Goal: Task Accomplishment & Management: Complete application form

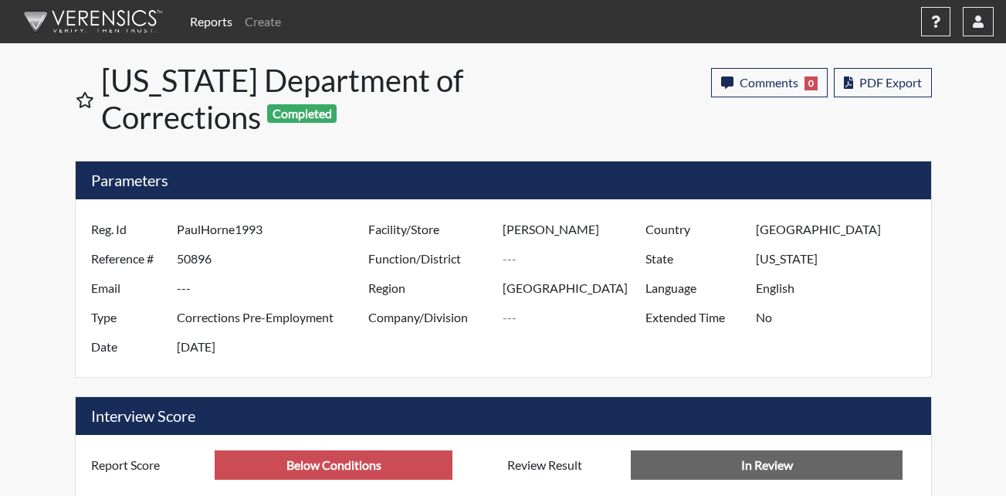
scroll to position [256, 642]
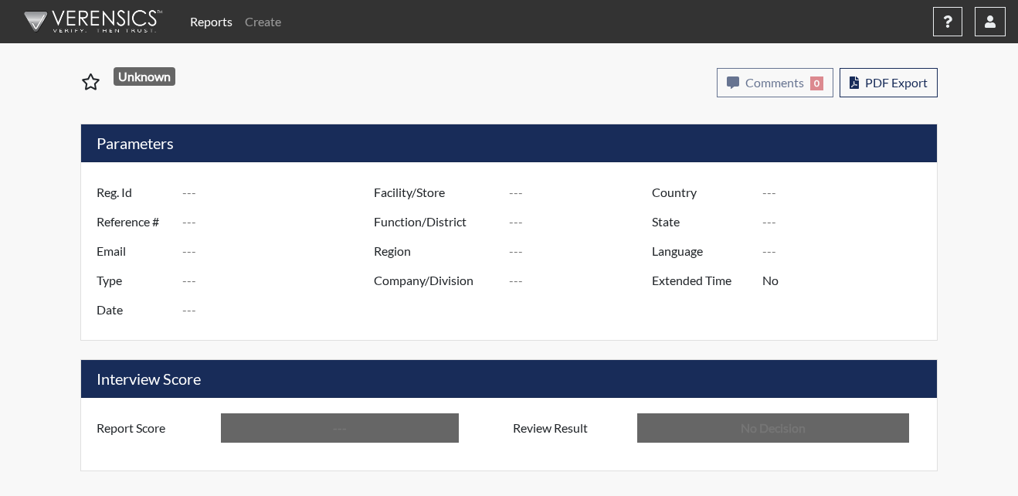
type input "PaulHorne1993"
type input "50896"
type input "---"
type input "Corrections Pre-Employment"
type input "[DATE]"
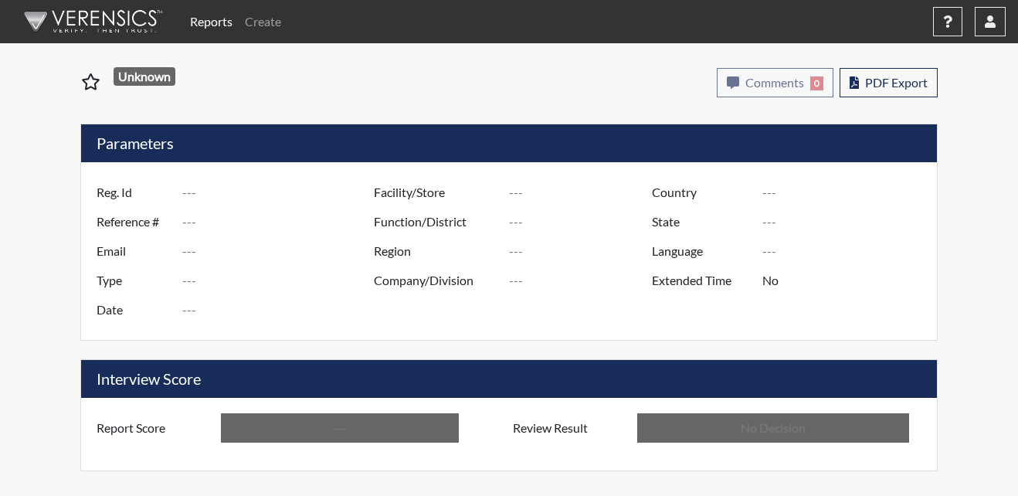
type input "[PERSON_NAME]"
type input "[GEOGRAPHIC_DATA]"
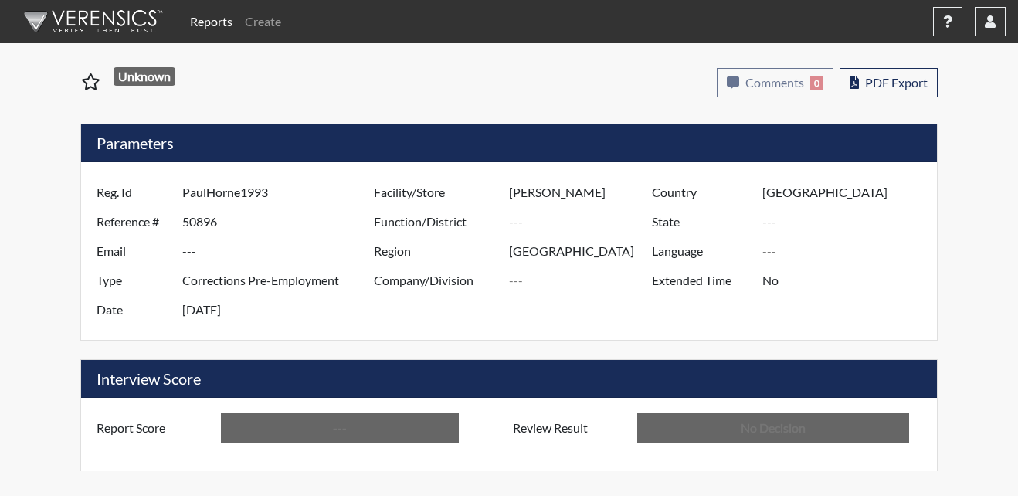
type input "[US_STATE]"
type input "English"
type input "Below Conditions"
type input "In Review"
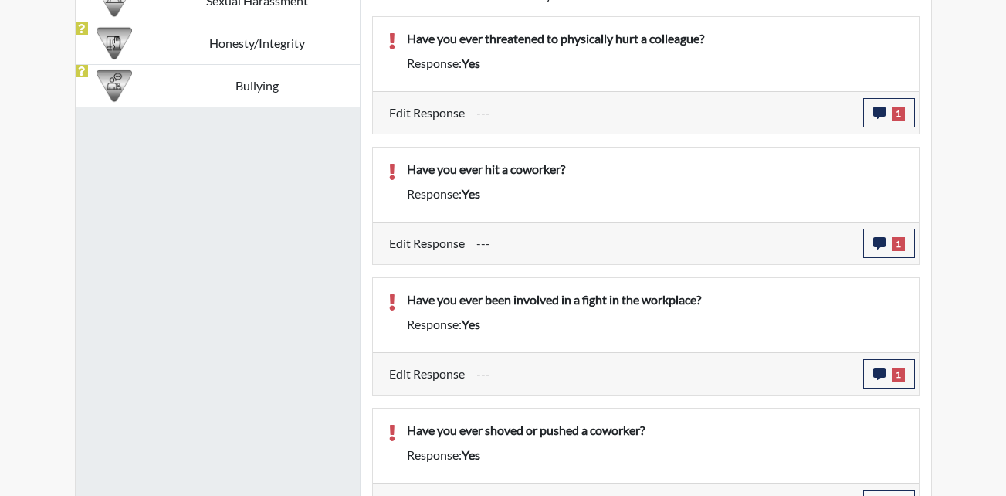
scroll to position [1081, 0]
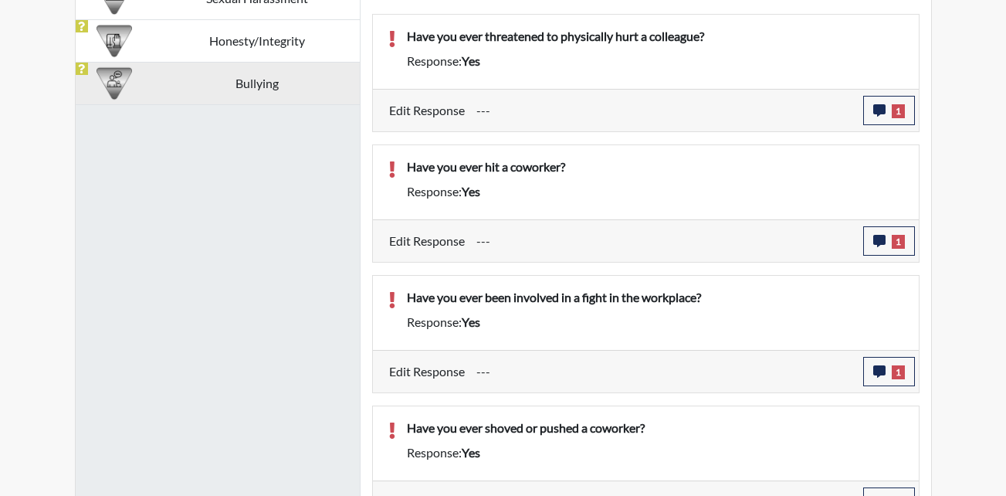
click at [211, 77] on td "Bullying" at bounding box center [256, 83] width 205 height 42
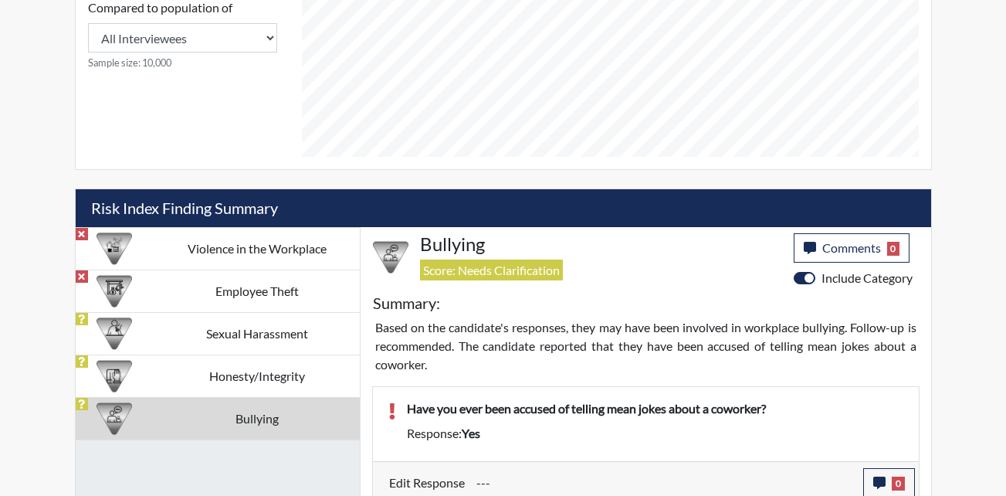
scroll to position [755, 0]
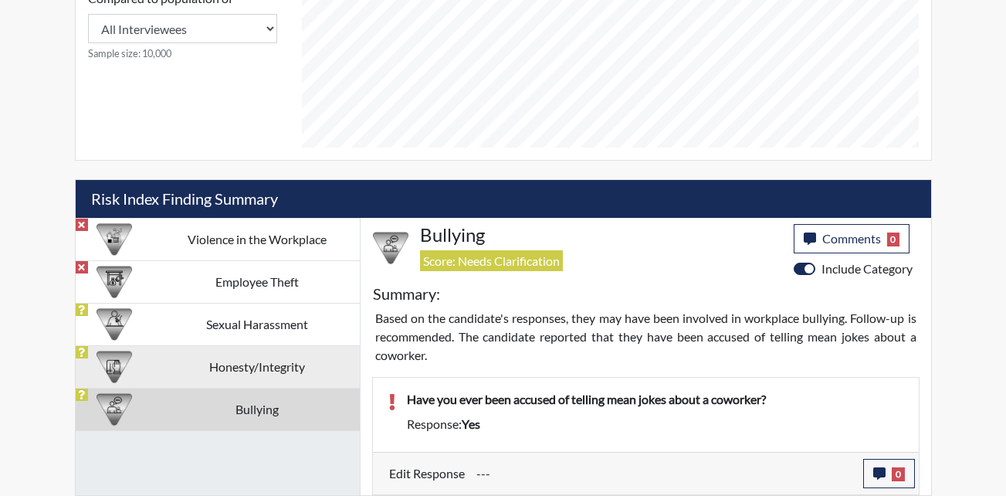
click at [246, 377] on td "Honesty/Integrity" at bounding box center [256, 366] width 205 height 42
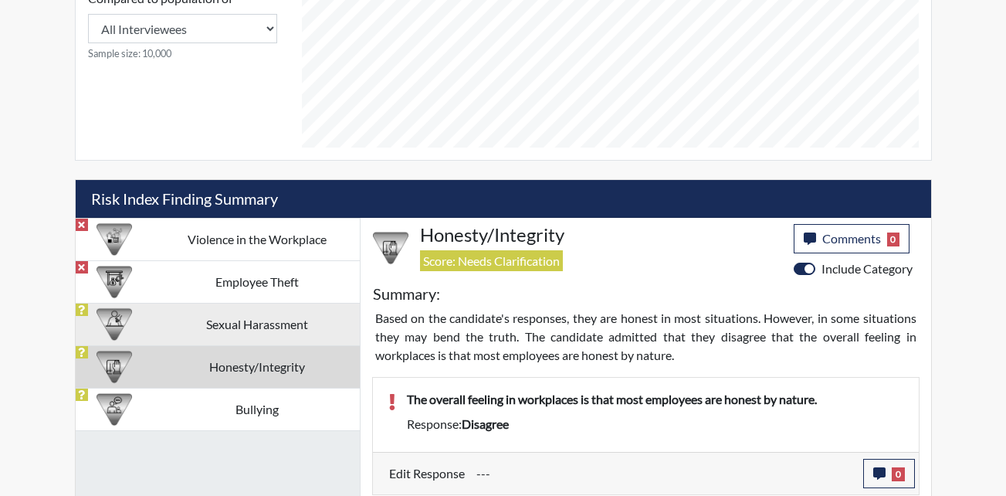
click at [240, 322] on td "Sexual Harassment" at bounding box center [256, 324] width 205 height 42
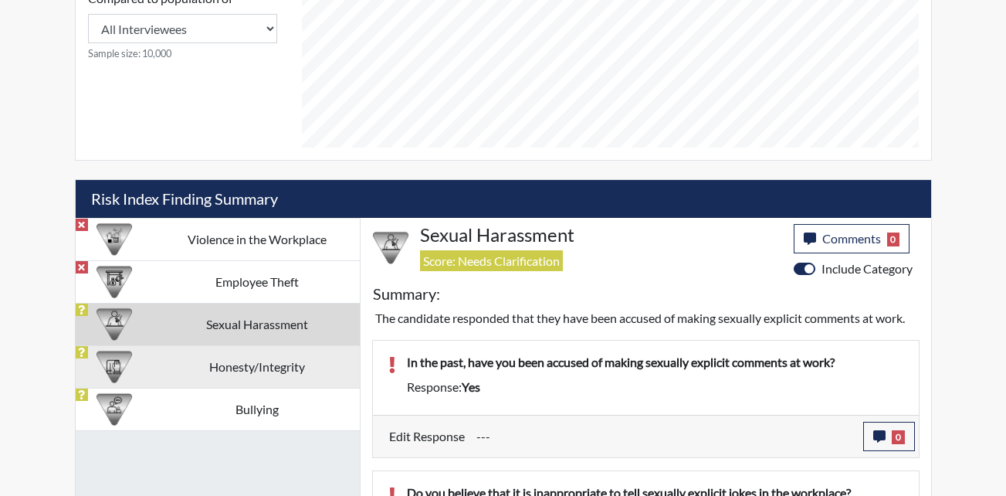
click at [223, 369] on td "Honesty/Integrity" at bounding box center [256, 366] width 205 height 42
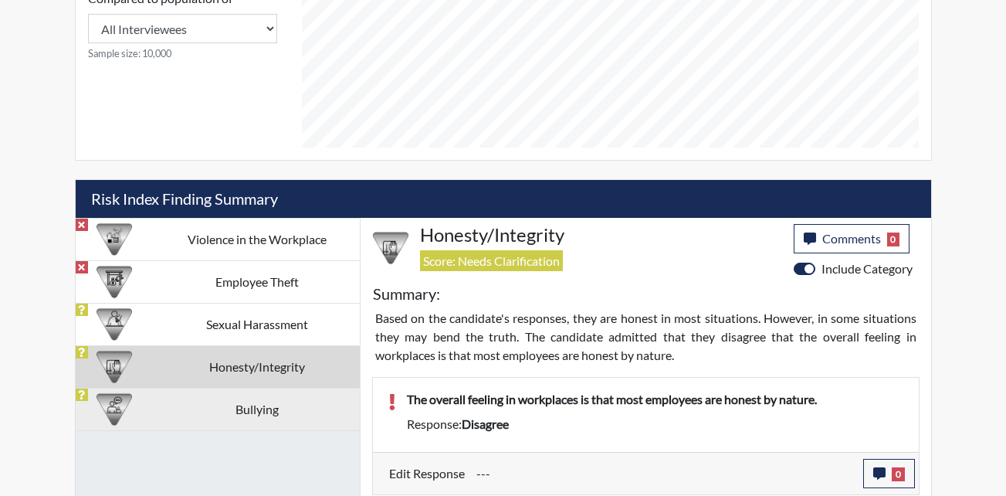
click at [215, 409] on td "Bullying" at bounding box center [256, 409] width 205 height 42
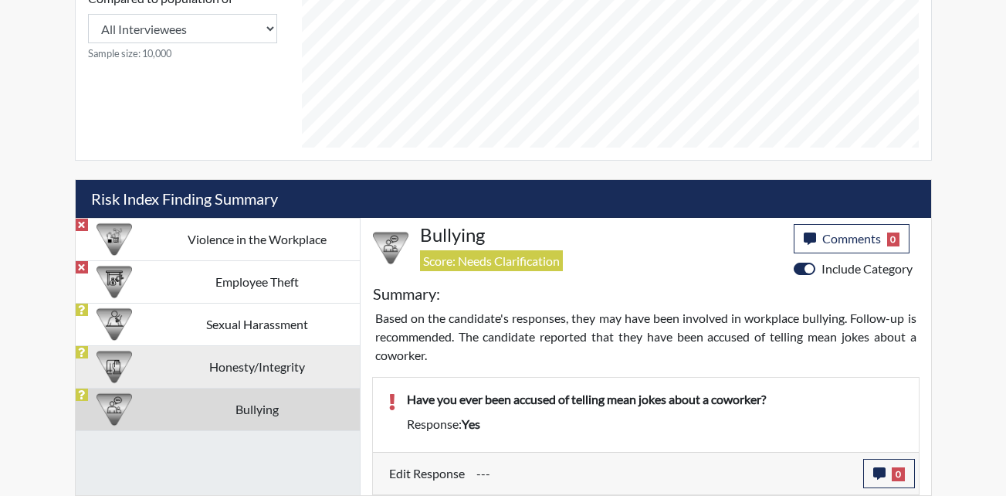
click at [158, 367] on td "Honesty/Integrity" at bounding box center [256, 366] width 205 height 42
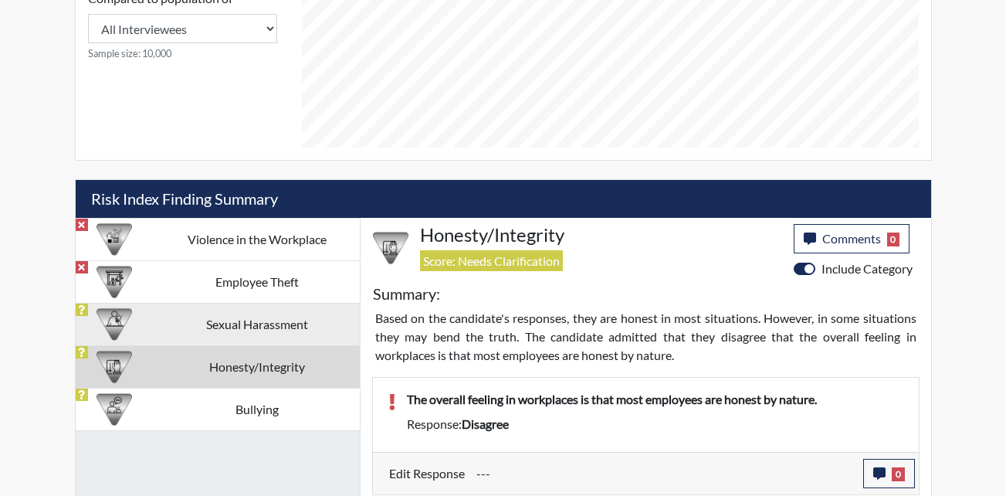
click at [232, 321] on td "Sexual Harassment" at bounding box center [256, 324] width 205 height 42
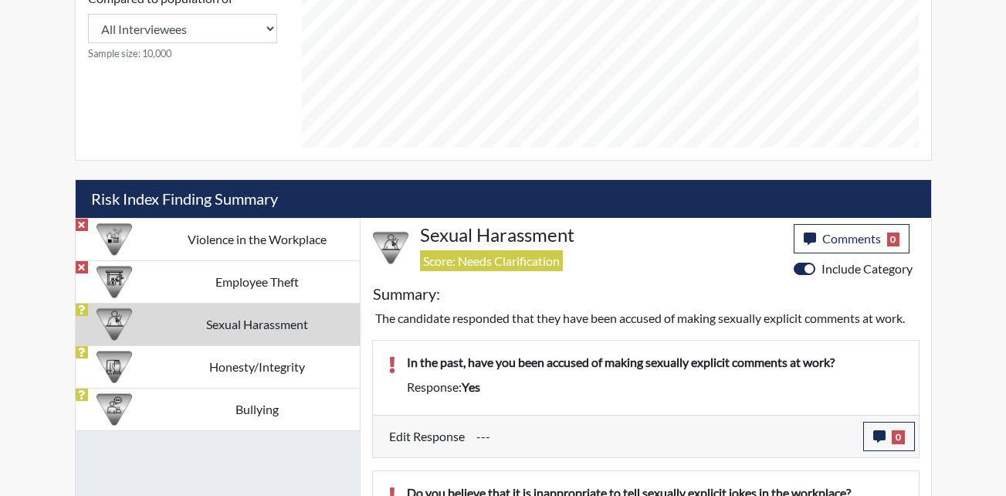
click at [1001, 283] on div "Reports Create Help Center × Verensics Best Practices How to successfully use t…" at bounding box center [503, 47] width 1006 height 1605
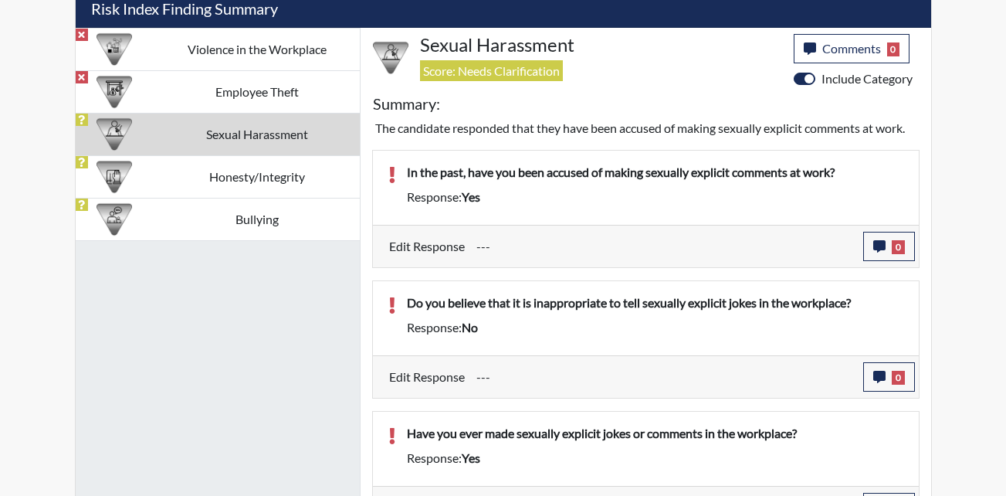
scroll to position [878, 0]
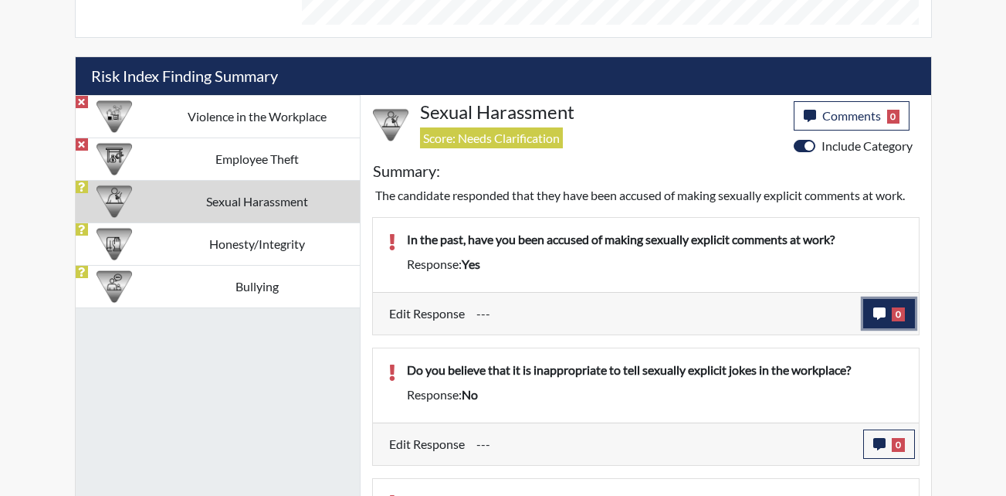
click at [885, 324] on button "0" at bounding box center [889, 313] width 52 height 29
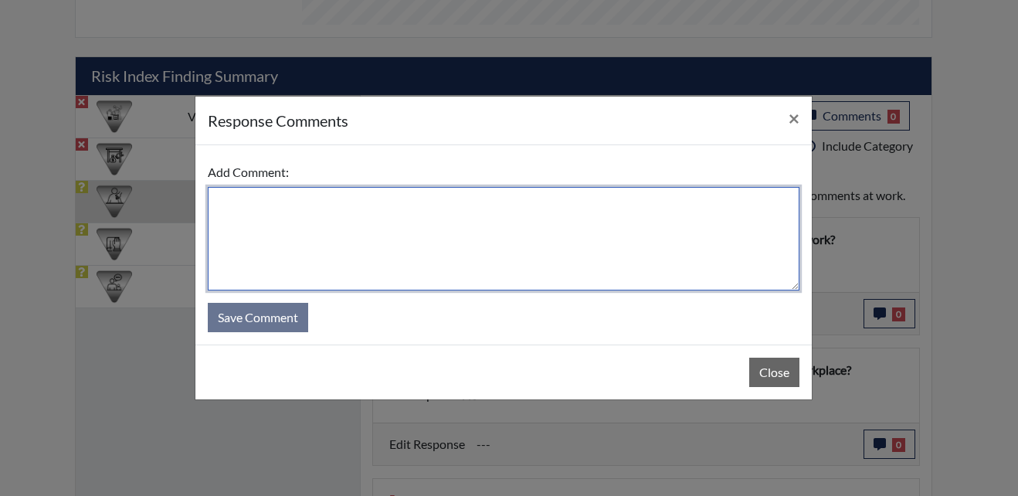
click at [290, 231] on textarea at bounding box center [504, 238] width 592 height 103
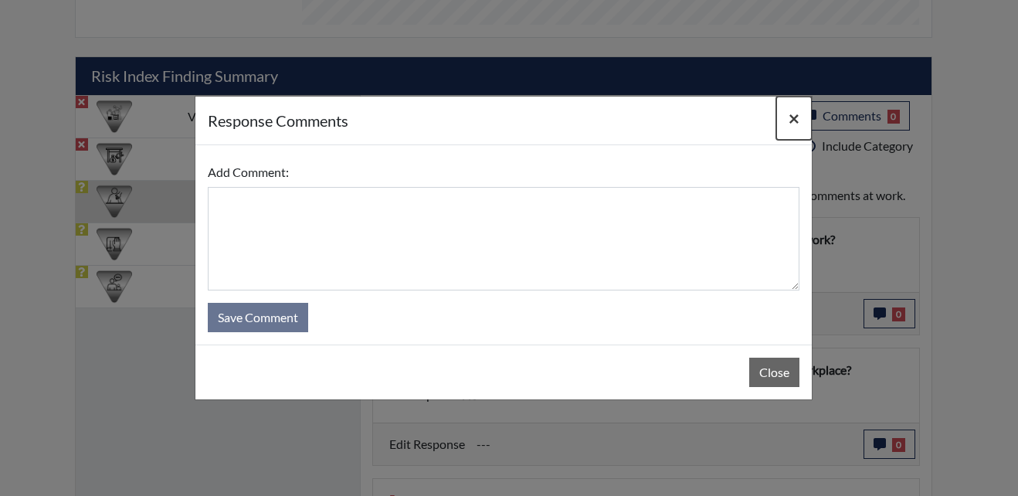
click at [790, 122] on span "×" at bounding box center [793, 118] width 11 height 22
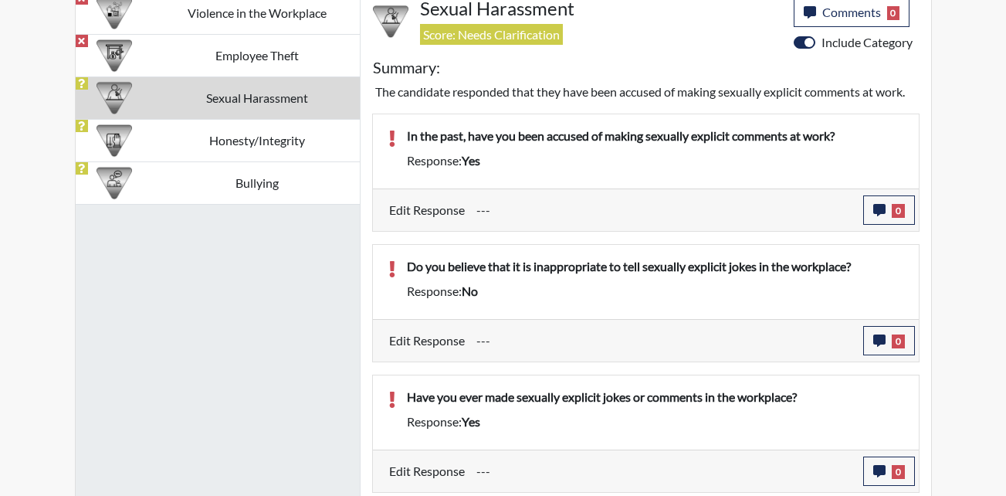
scroll to position [955, 0]
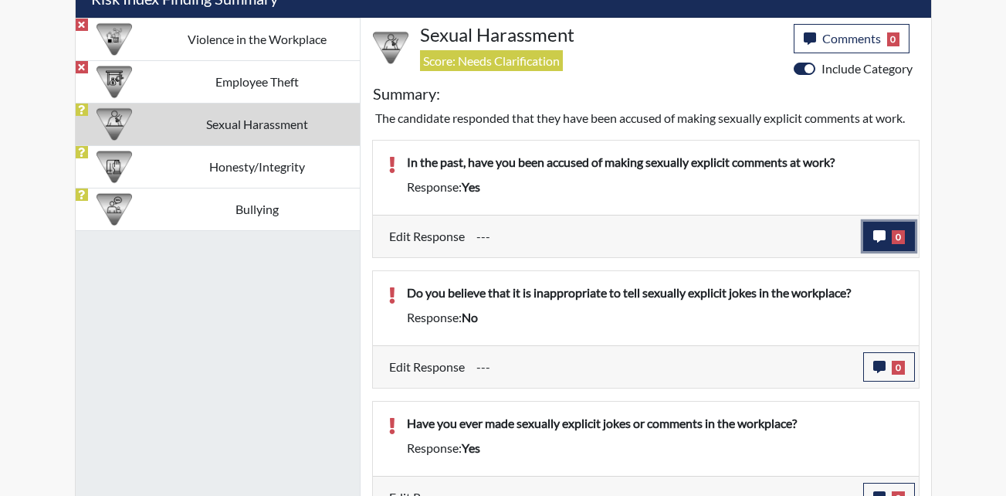
click at [906, 238] on button "0" at bounding box center [889, 236] width 52 height 29
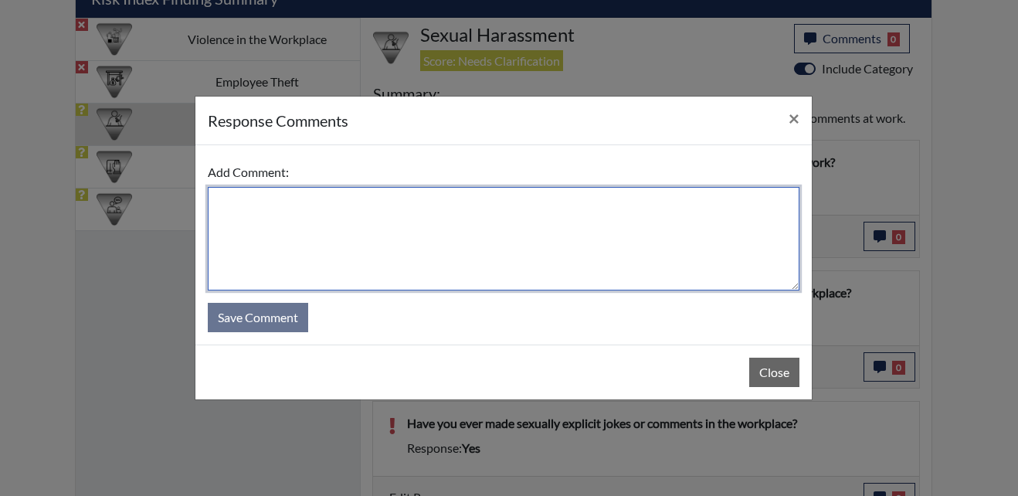
click at [476, 229] on textarea at bounding box center [504, 238] width 592 height 103
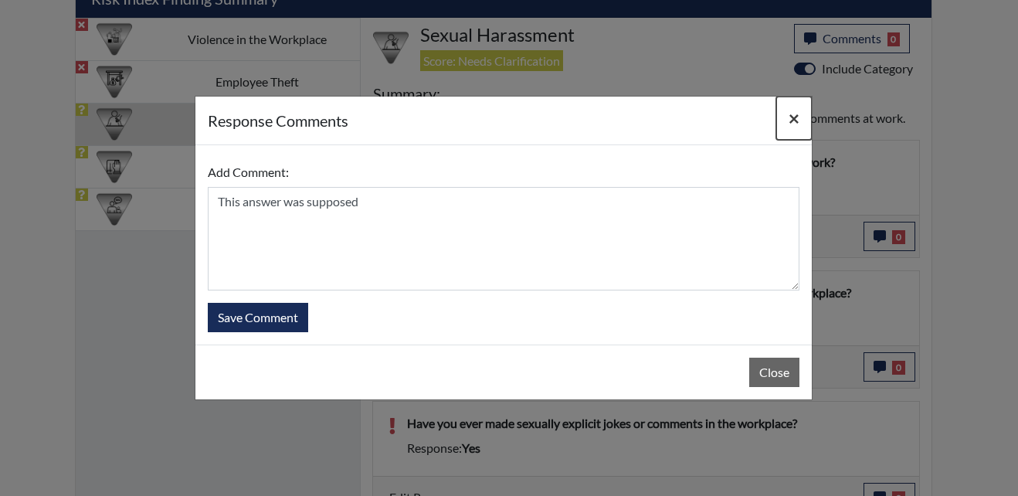
click at [799, 117] on span "×" at bounding box center [793, 118] width 11 height 22
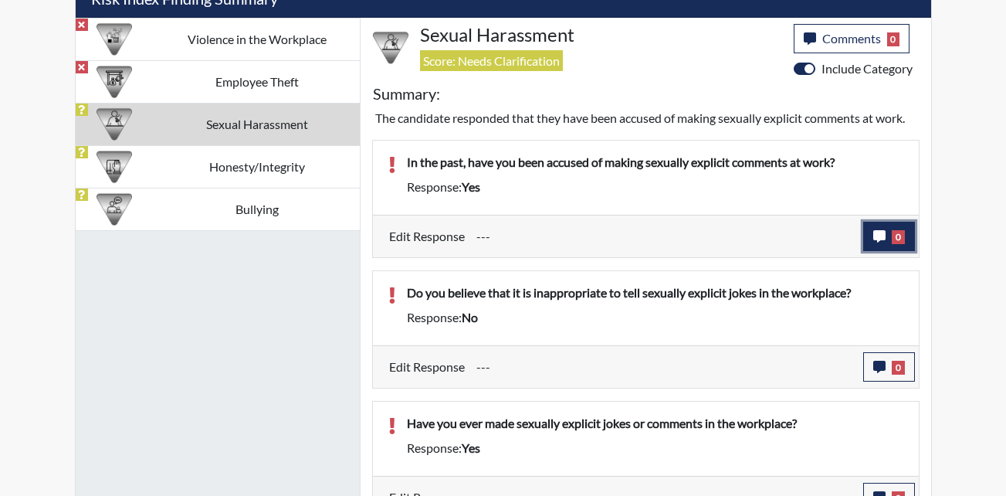
click at [897, 246] on button "0" at bounding box center [889, 236] width 52 height 29
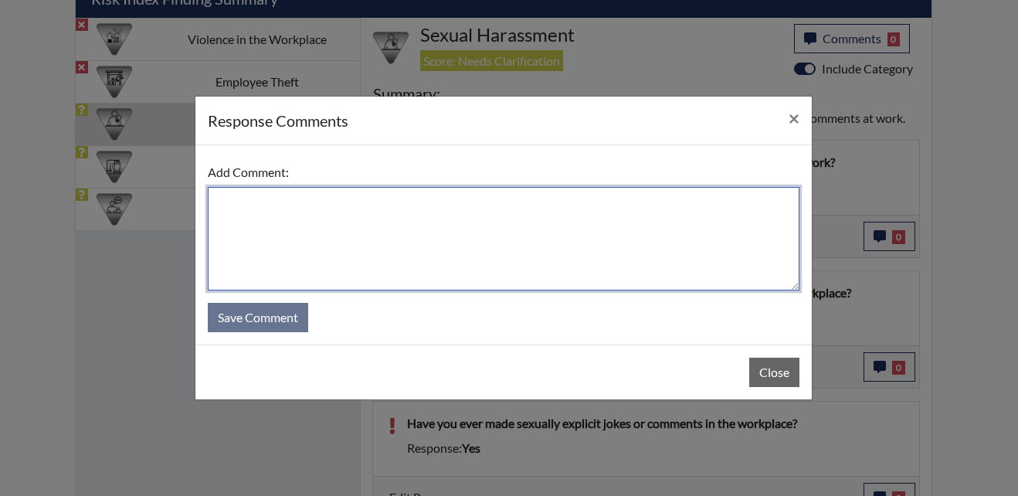
click at [394, 210] on textarea at bounding box center [504, 238] width 592 height 103
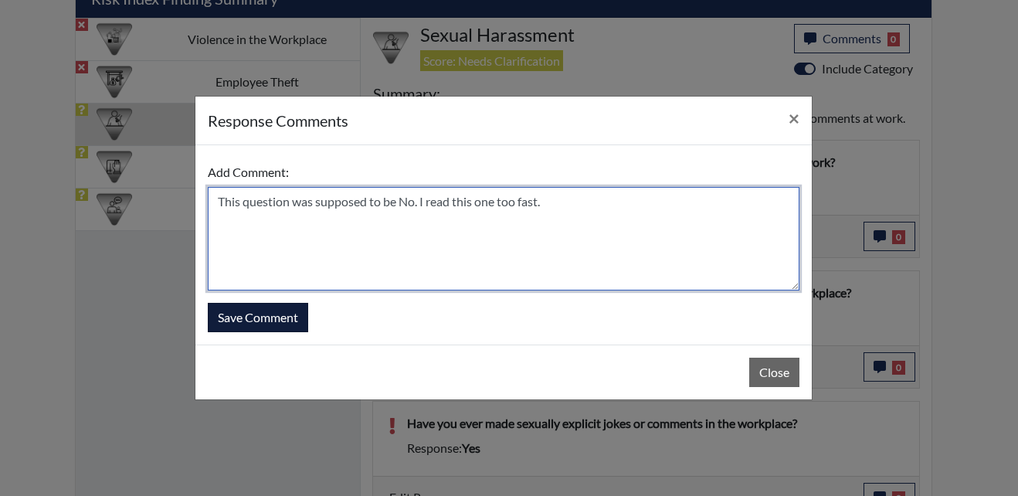
type textarea "This question was supposed to be No. I read this one too fast."
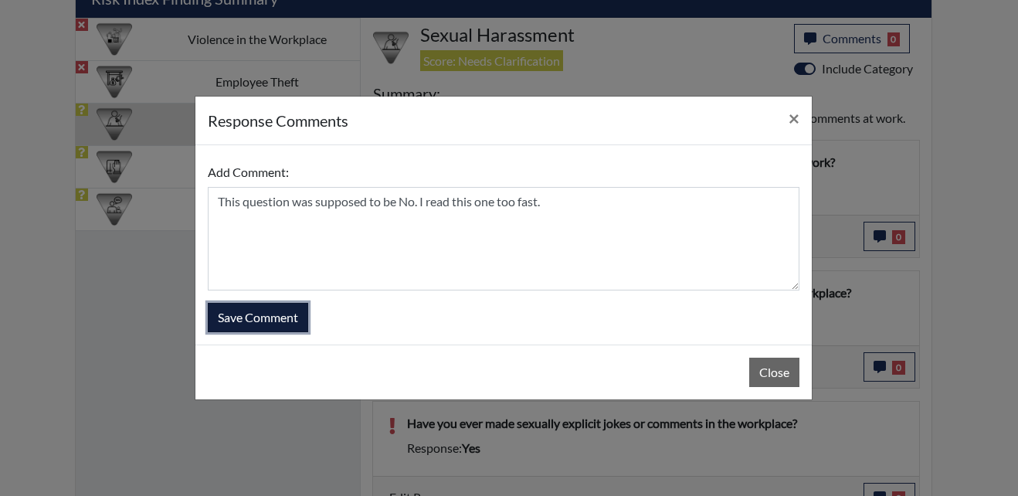
click at [271, 311] on button "Save Comment" at bounding box center [258, 317] width 100 height 29
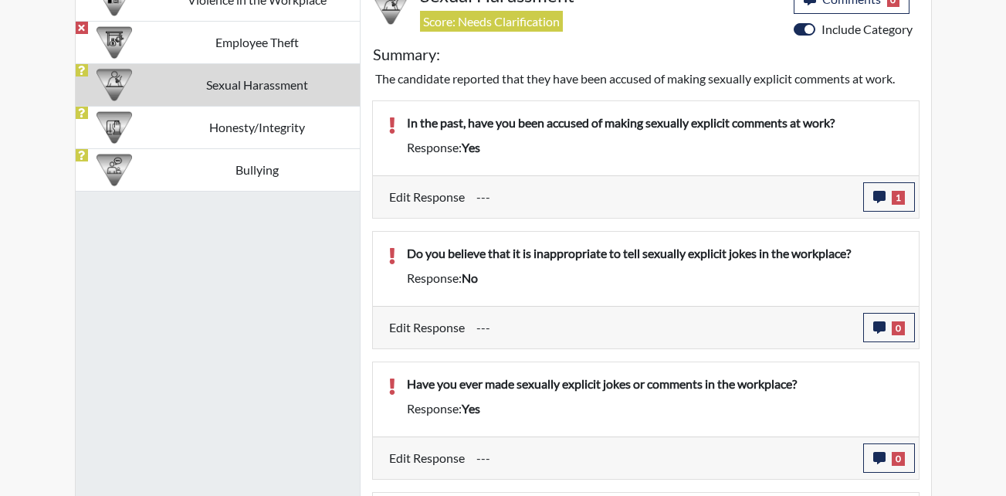
scroll to position [1032, 0]
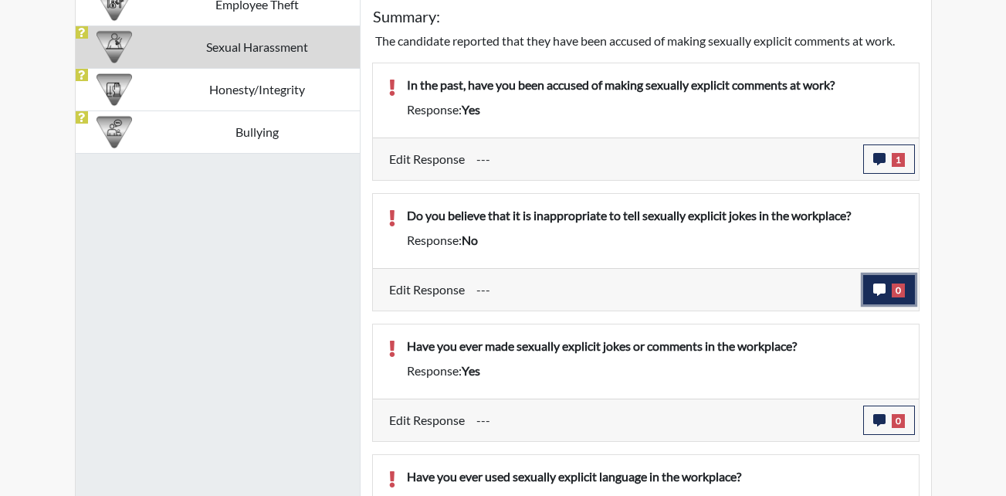
click at [893, 301] on button "0" at bounding box center [889, 289] width 52 height 29
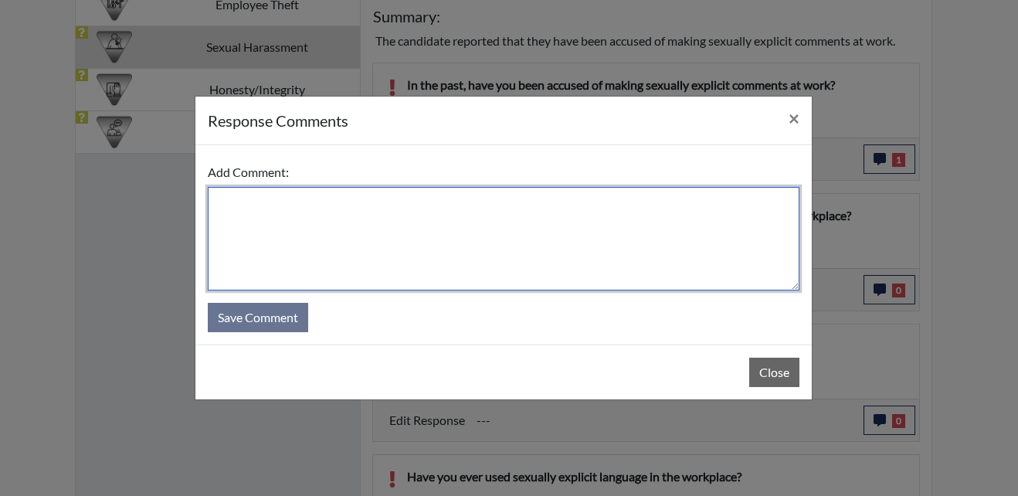
click at [454, 266] on textarea at bounding box center [504, 238] width 592 height 103
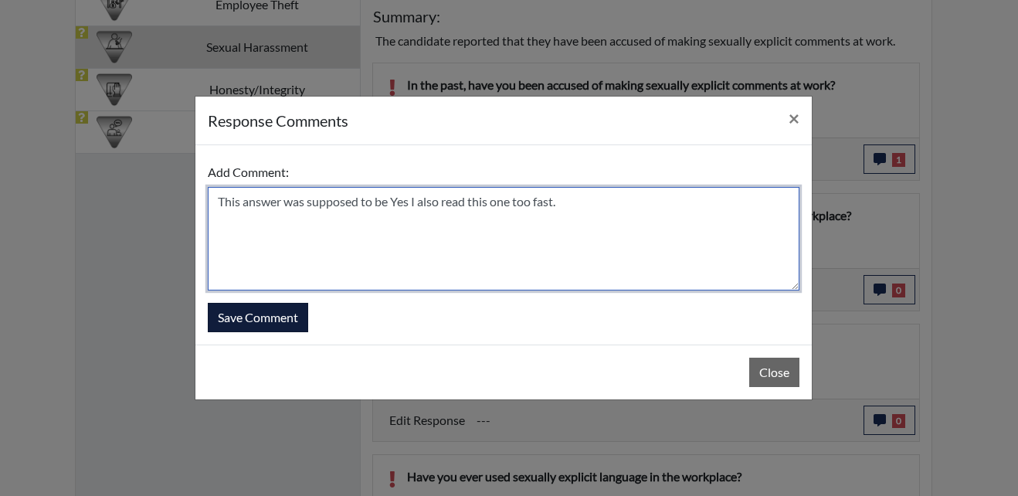
type textarea "This answer was supposed to be Yes I also read this one too fast."
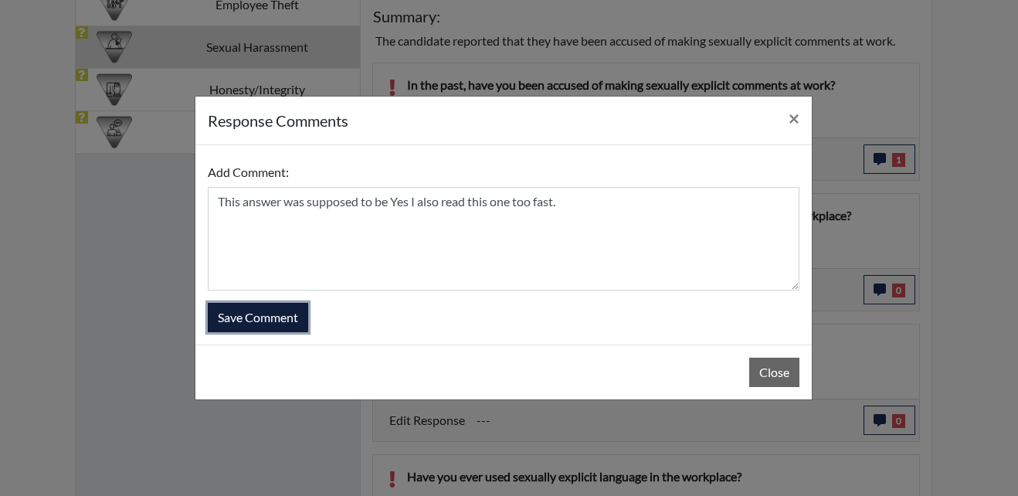
click at [261, 319] on button "Save Comment" at bounding box center [258, 317] width 100 height 29
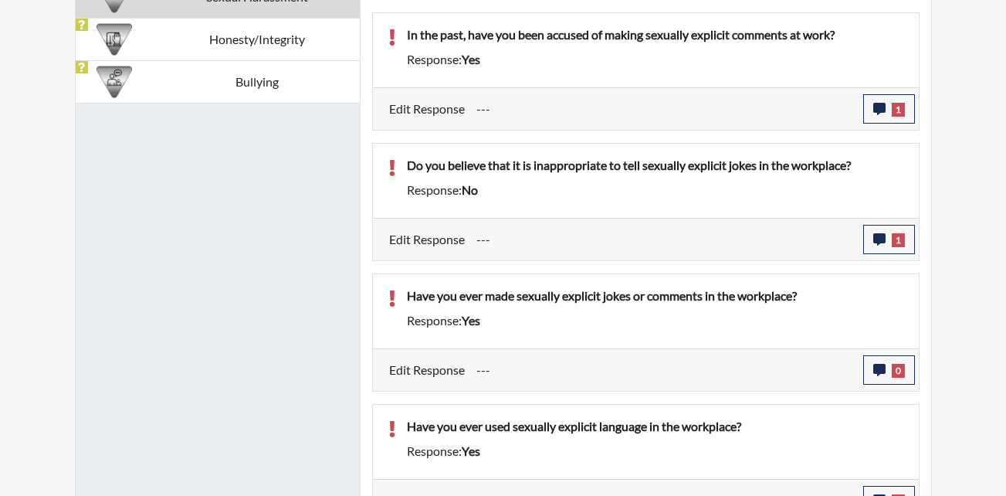
scroll to position [1110, 0]
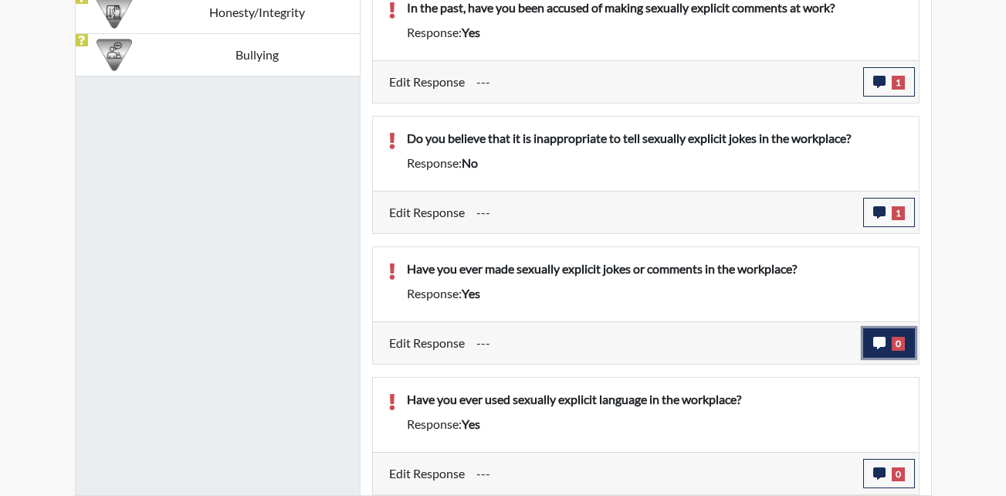
click at [881, 341] on icon "button" at bounding box center [879, 343] width 12 height 12
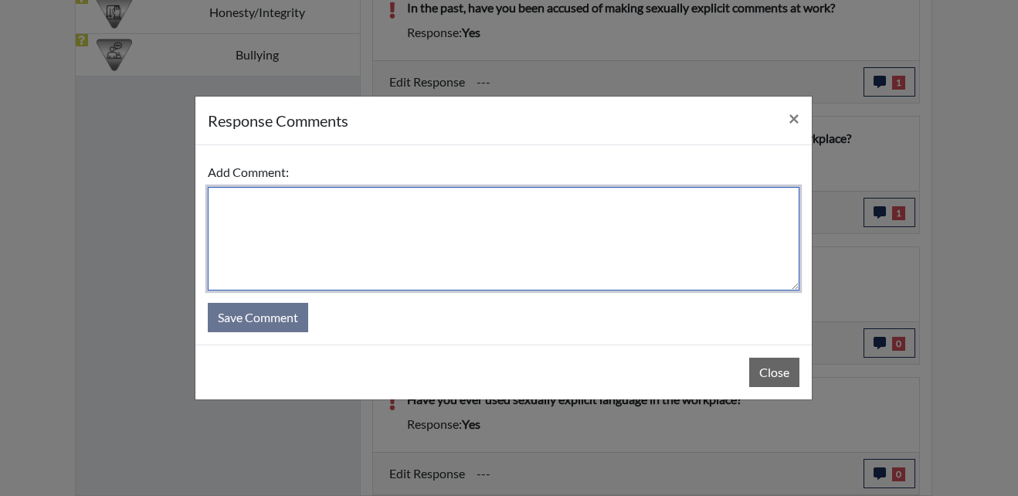
click at [493, 270] on textarea at bounding box center [504, 238] width 592 height 103
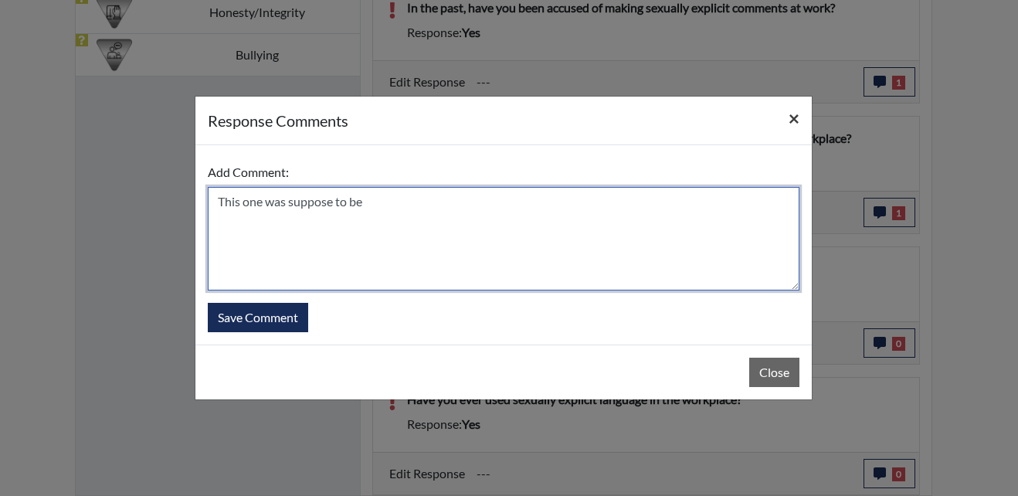
type textarea "This one was suppose to be"
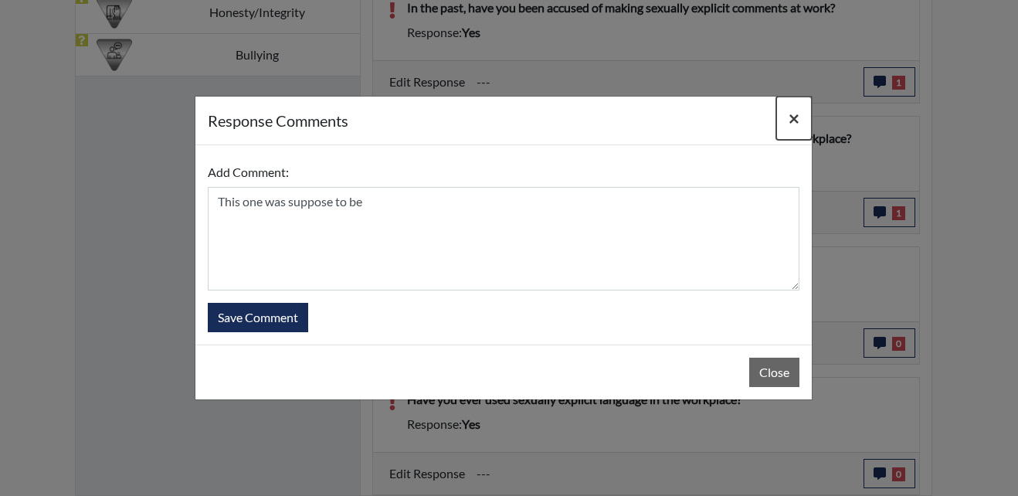
click at [788, 118] on span "×" at bounding box center [793, 118] width 11 height 22
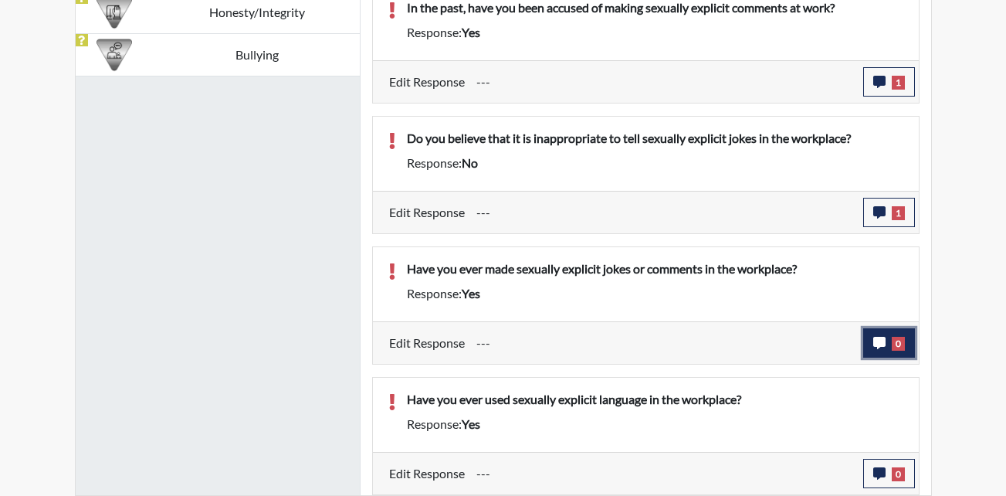
click at [896, 348] on span "0" at bounding box center [898, 344] width 13 height 14
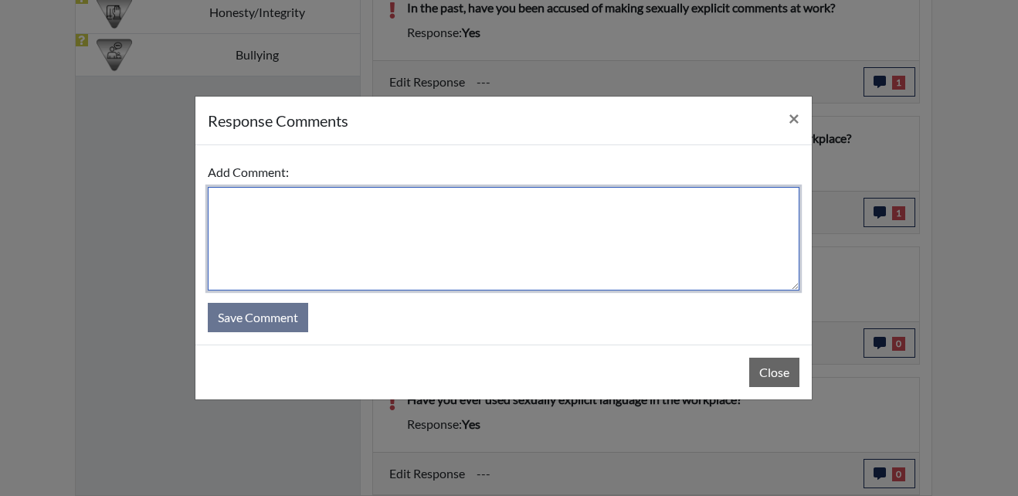
click at [420, 229] on textarea at bounding box center [504, 238] width 592 height 103
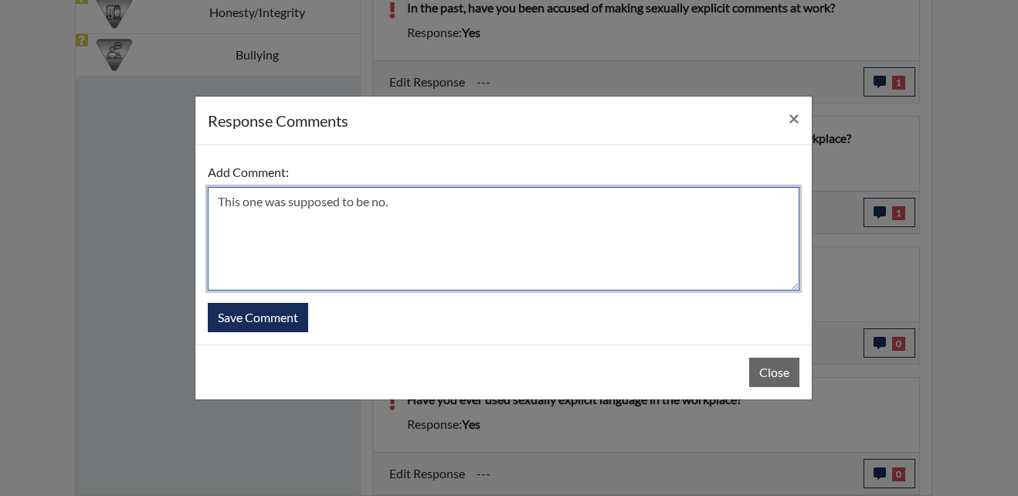
click at [411, 189] on textarea "This one was supposed to be no." at bounding box center [504, 238] width 592 height 103
drag, startPoint x: 411, startPoint y: 202, endPoint x: 211, endPoint y: 205, distance: 200.0
click at [211, 205] on textarea "This one was supposed to be no." at bounding box center [504, 238] width 592 height 103
type textarea "This one was supposed to be no."
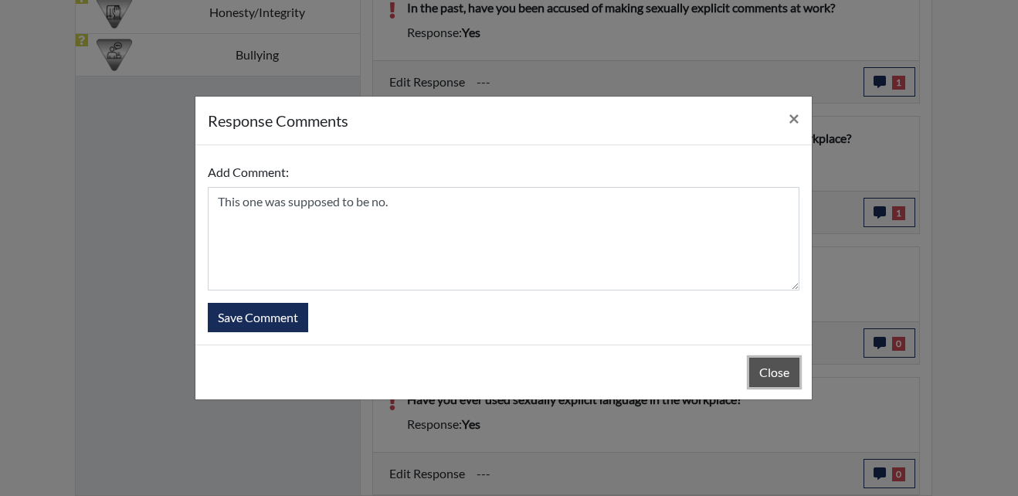
click at [773, 375] on button "Close" at bounding box center [774, 372] width 50 height 29
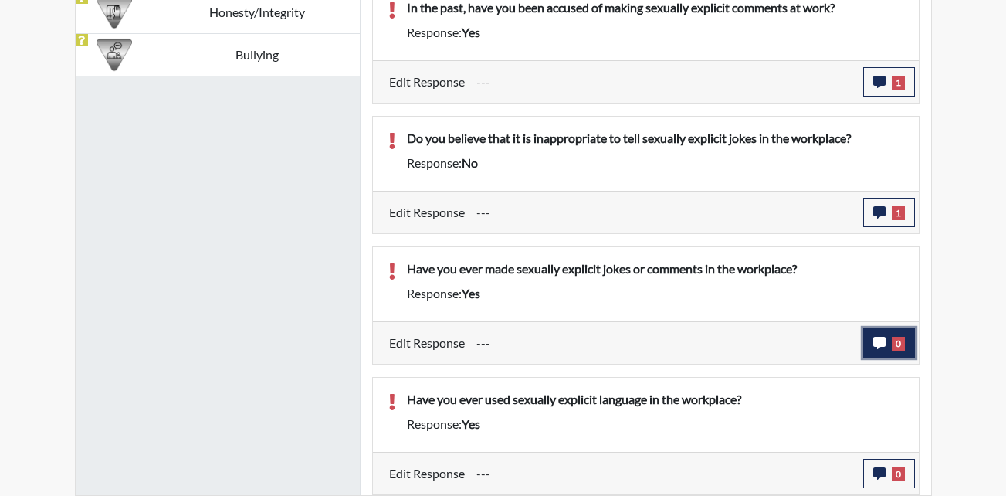
click at [892, 354] on button "0" at bounding box center [889, 342] width 52 height 29
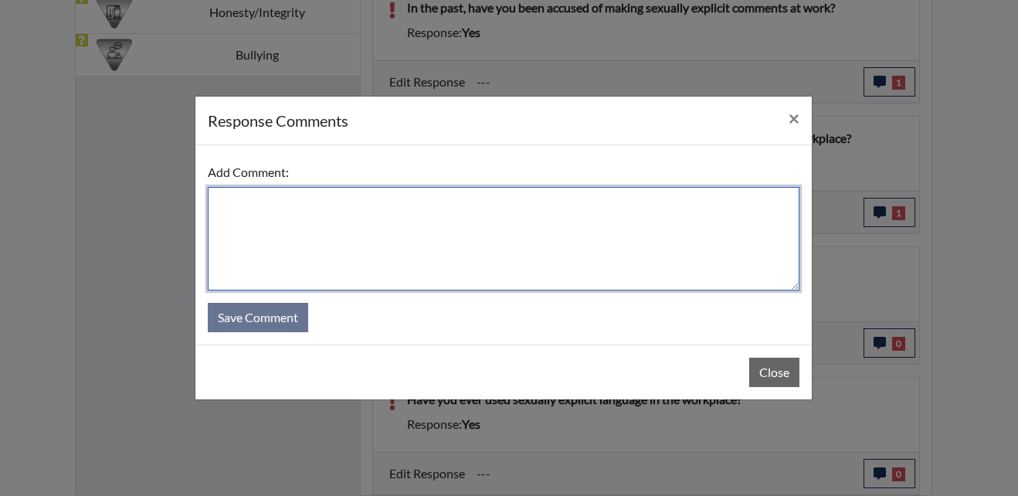
click at [343, 246] on textarea at bounding box center [504, 238] width 592 height 103
paste textarea "This one was supposed to be no."
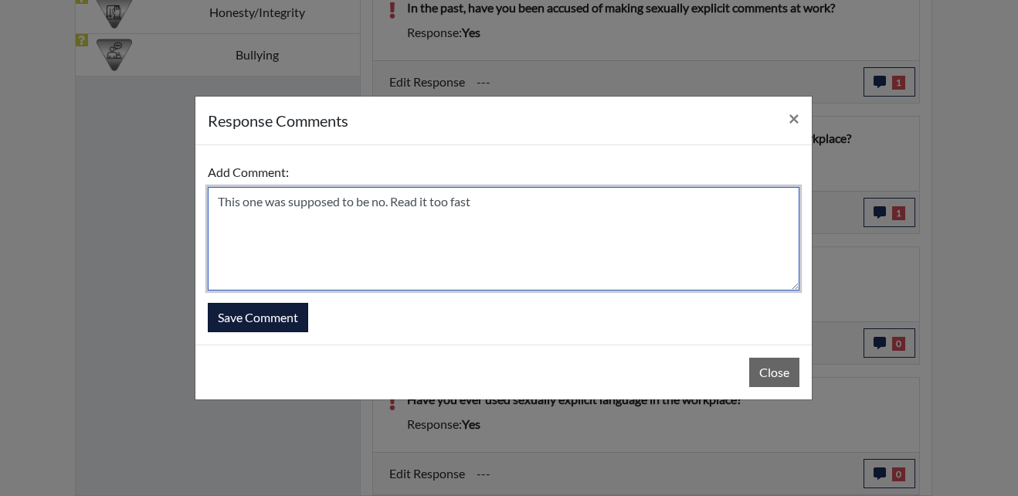
type textarea "This one was supposed to be no. Read it too fast"
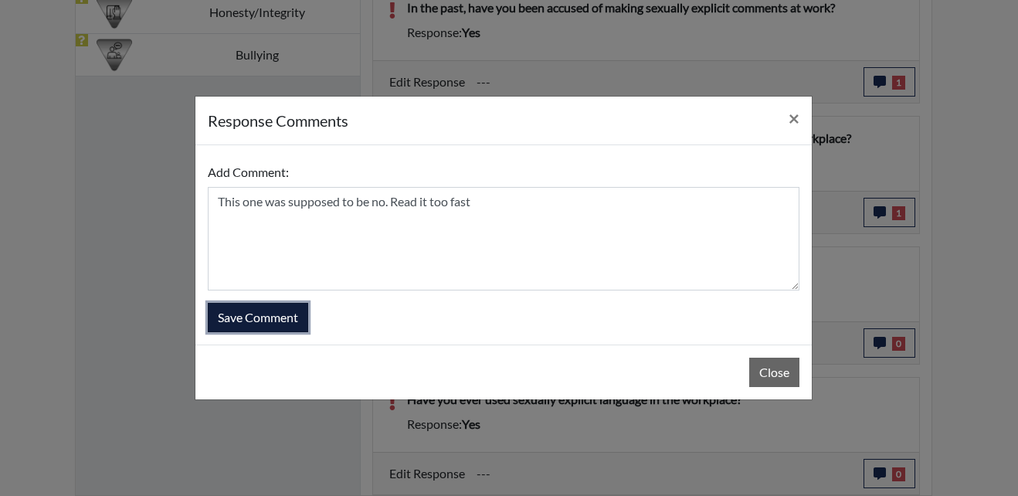
drag, startPoint x: 265, startPoint y: 320, endPoint x: 280, endPoint y: 317, distance: 15.2
click at [269, 319] on button "Save Comment" at bounding box center [258, 317] width 100 height 29
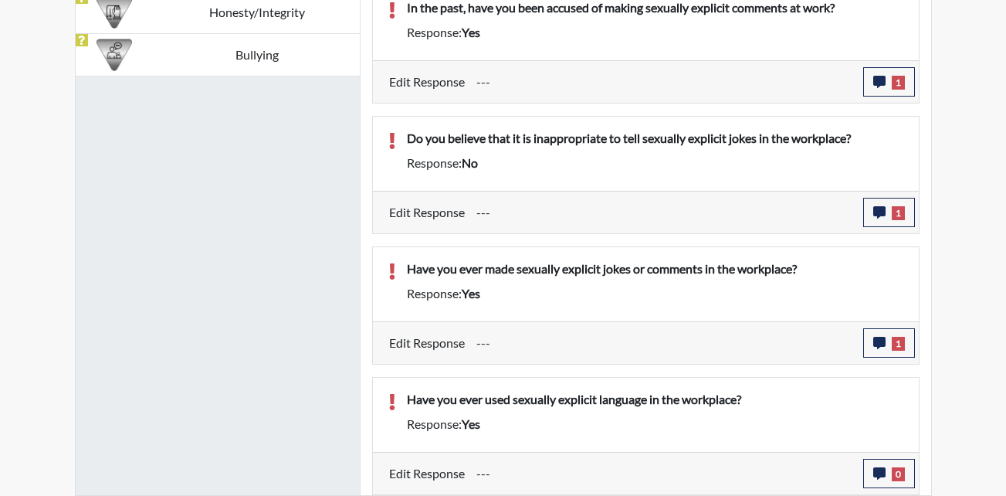
scroll to position [256, 642]
click at [888, 470] on button "0" at bounding box center [889, 473] width 52 height 29
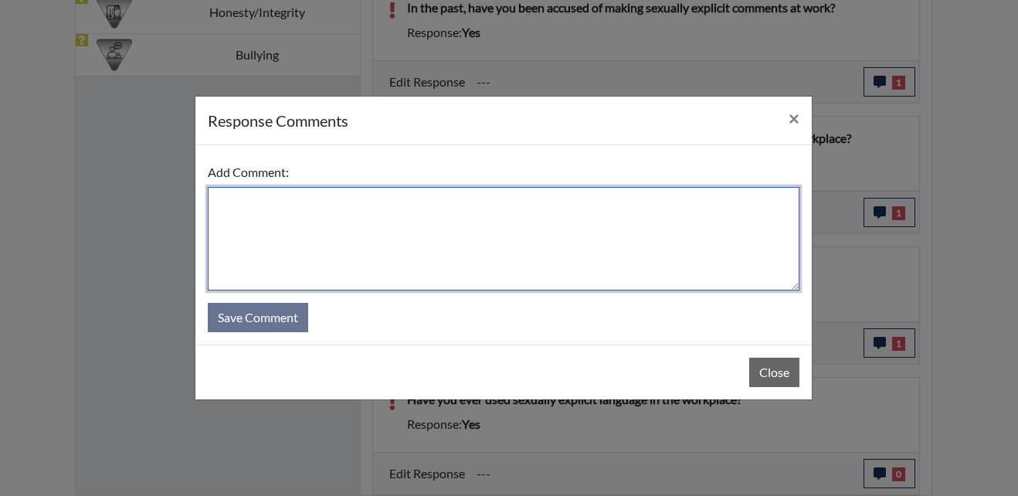
click at [511, 280] on textarea at bounding box center [504, 238] width 592 height 103
type textarea "T"
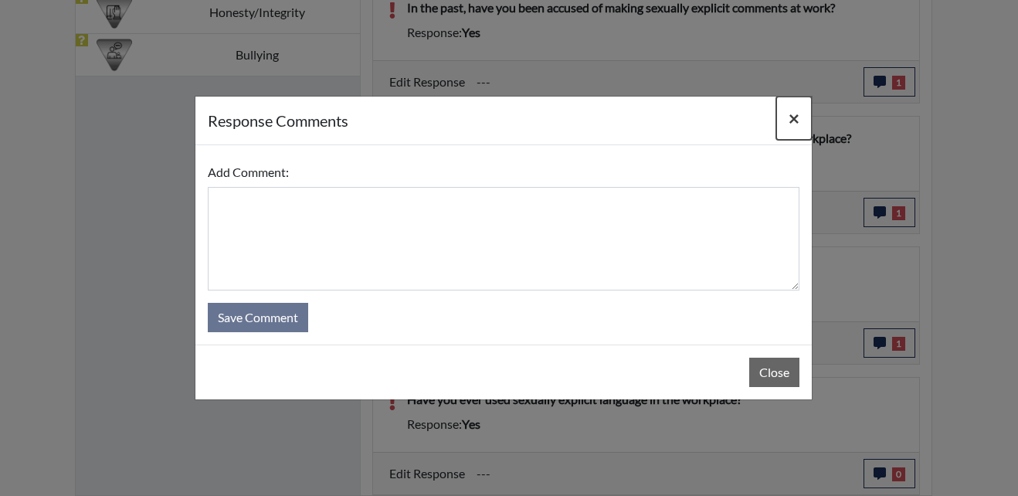
click at [797, 110] on span "×" at bounding box center [793, 118] width 11 height 22
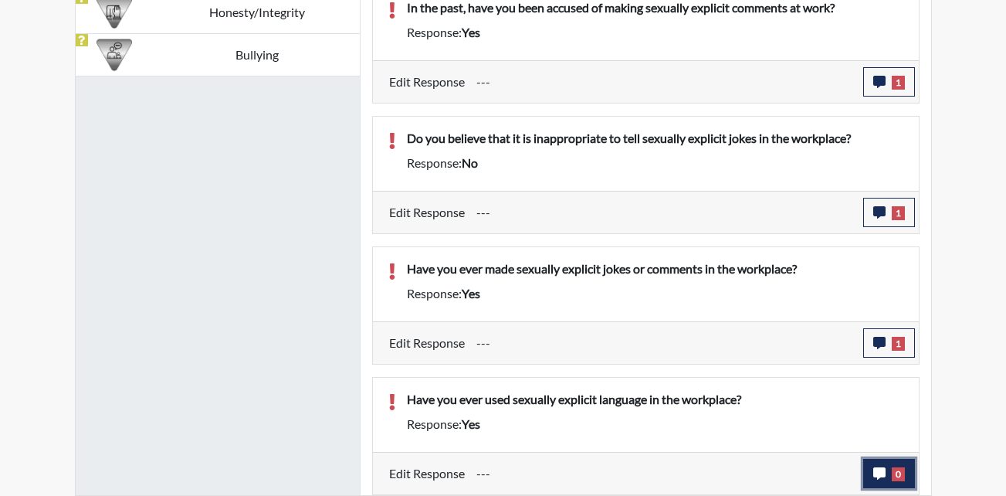
click at [902, 472] on span "0" at bounding box center [898, 474] width 13 height 14
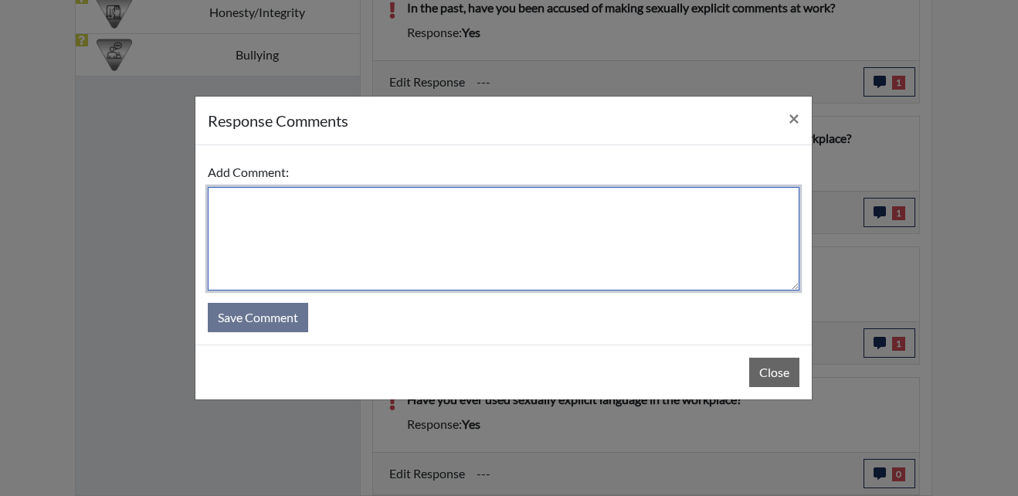
click at [388, 245] on textarea at bounding box center [504, 238] width 592 height 103
paste textarea "This one was supposed to be no."
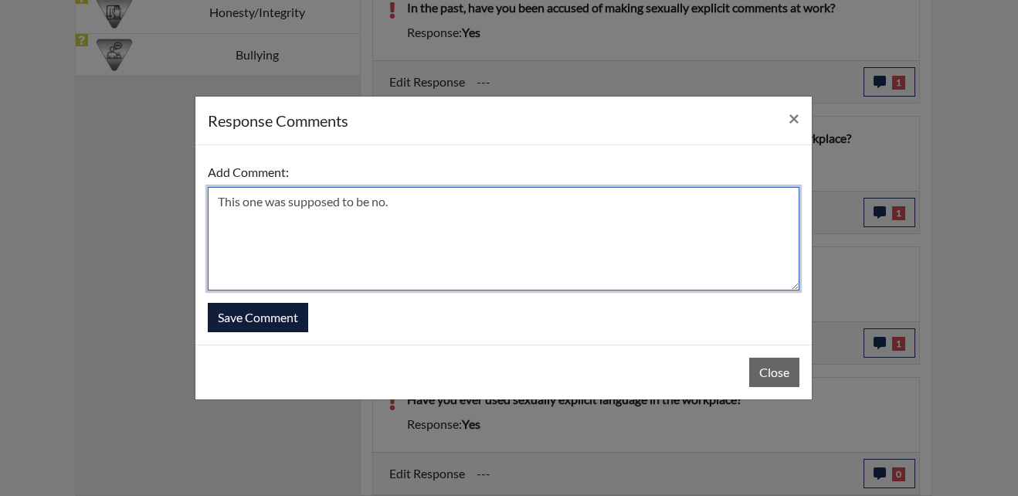
type textarea "This one was supposed to be no."
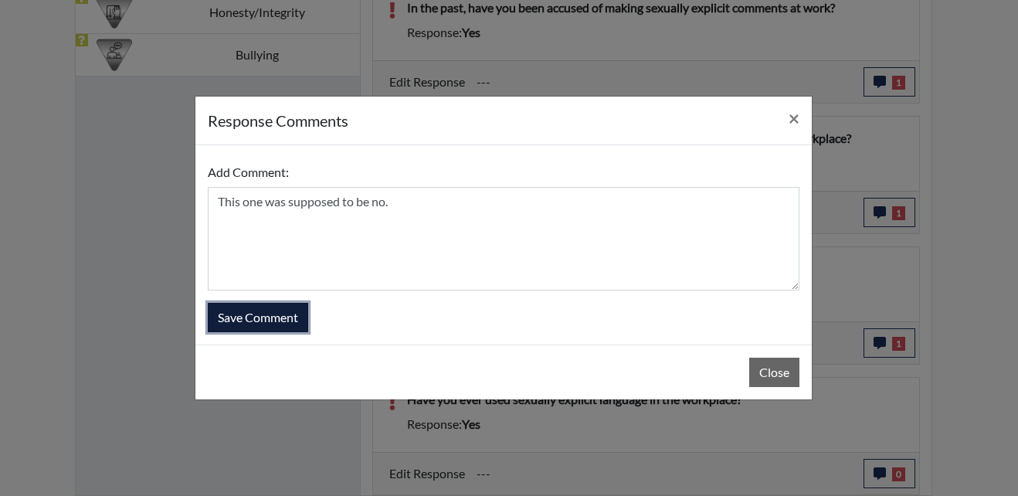
click at [273, 313] on button "Save Comment" at bounding box center [258, 317] width 100 height 29
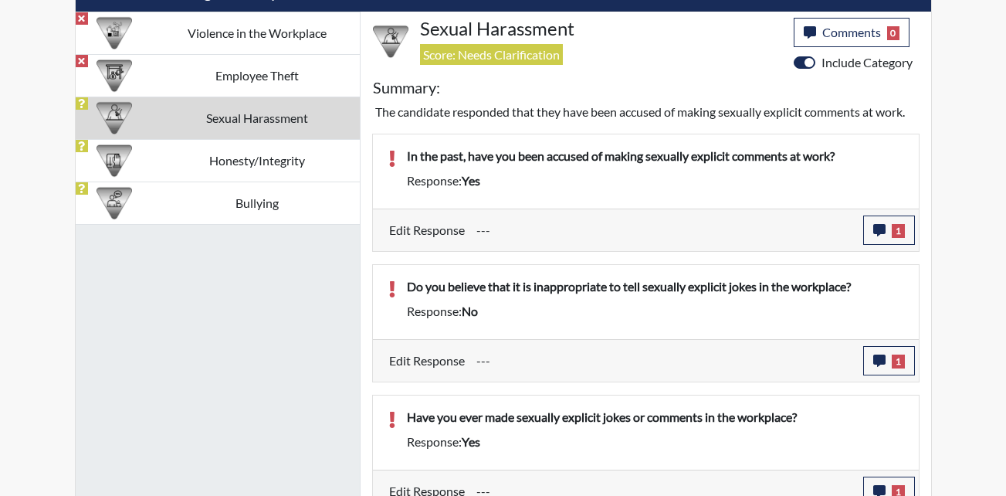
scroll to position [955, 0]
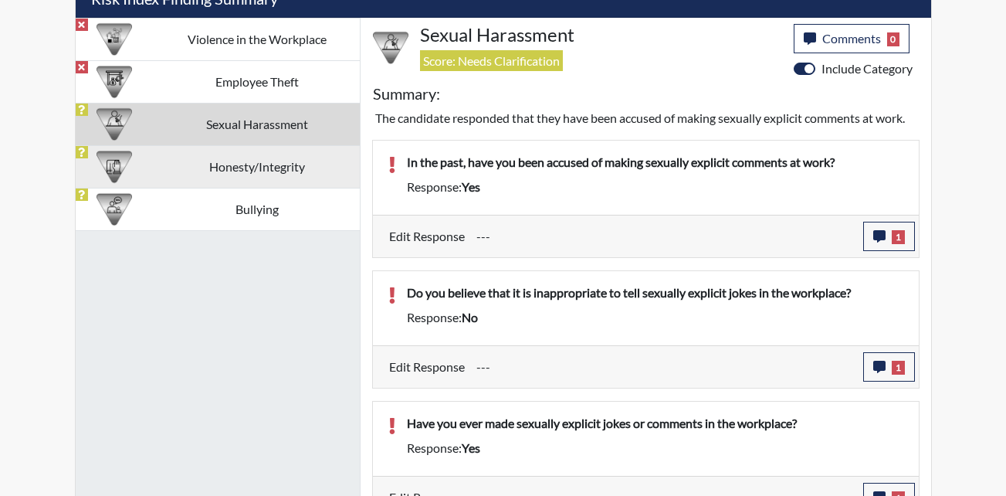
click at [203, 164] on td "Honesty/Integrity" at bounding box center [256, 166] width 205 height 42
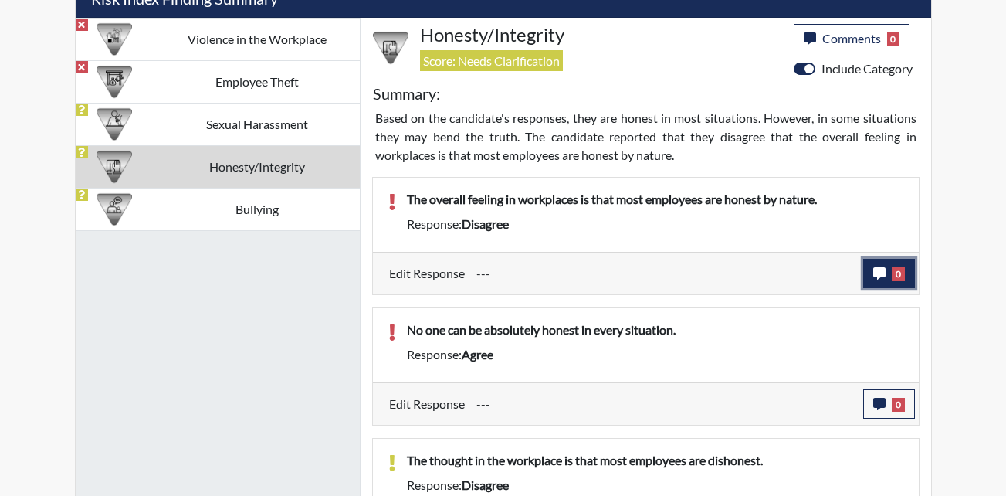
click at [893, 287] on button "0" at bounding box center [889, 273] width 52 height 29
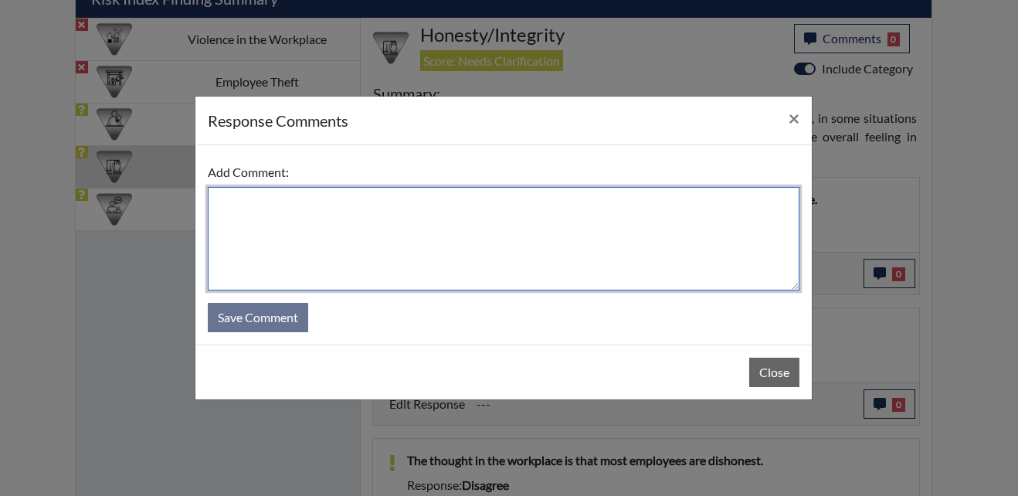
click at [640, 246] on textarea at bounding box center [504, 238] width 592 height 103
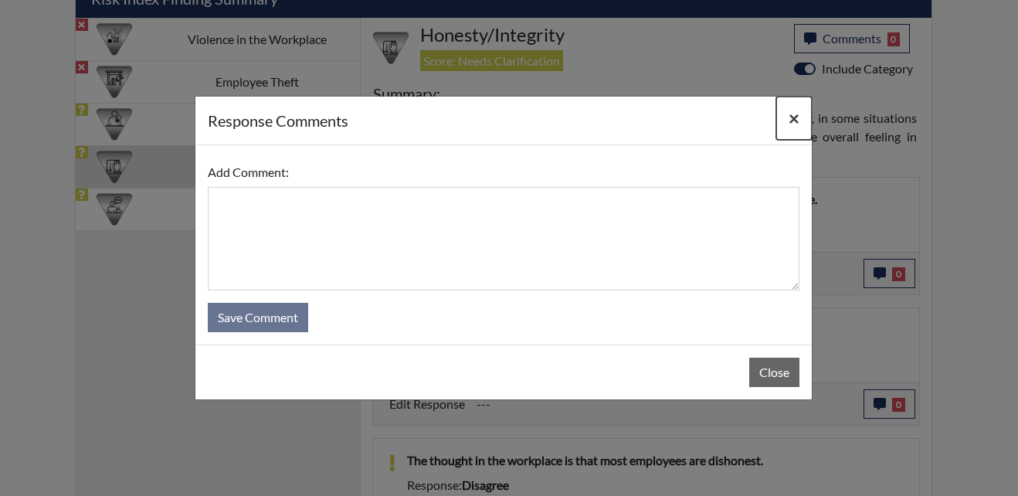
click at [791, 112] on span "×" at bounding box center [793, 118] width 11 height 22
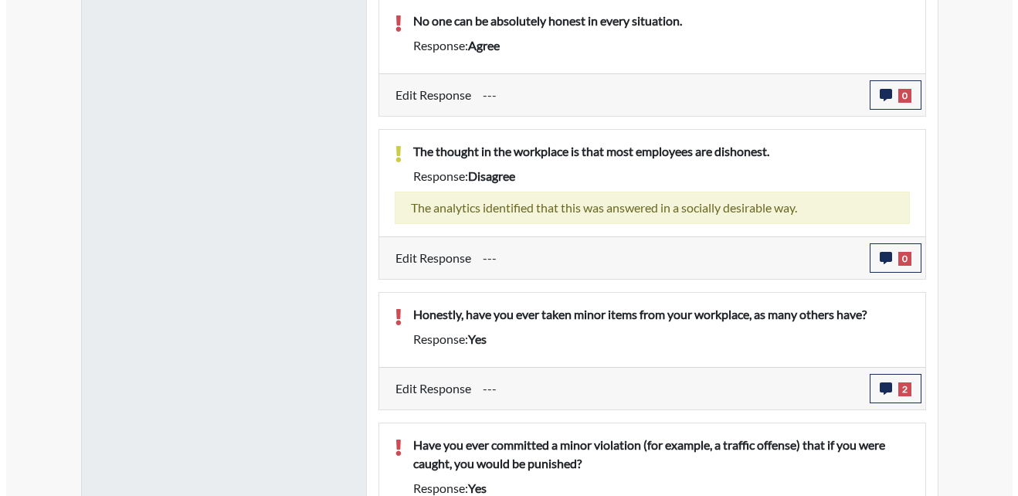
scroll to position [1328, 0]
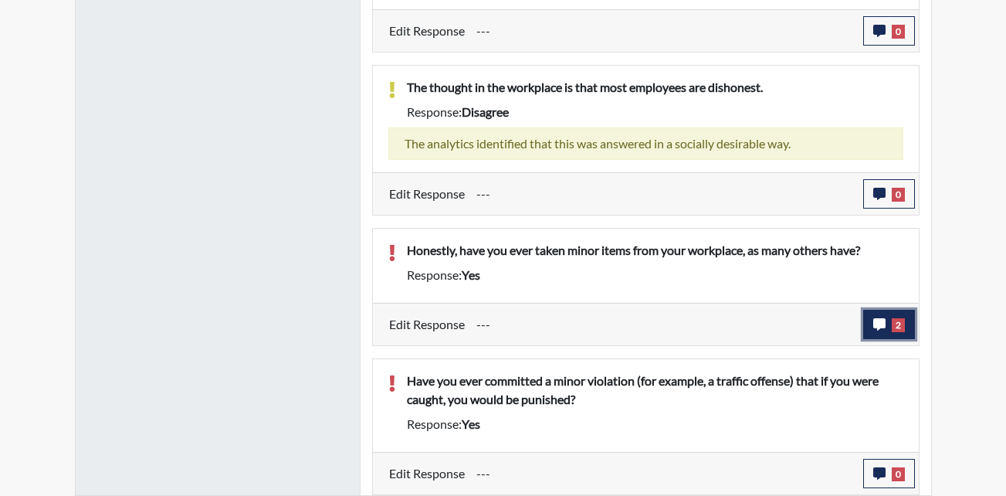
click at [902, 328] on span "2" at bounding box center [898, 325] width 13 height 14
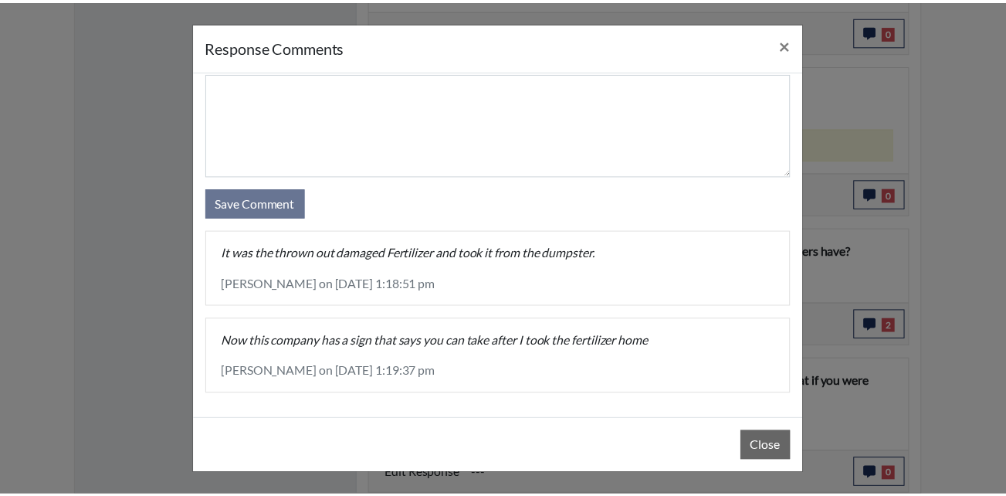
scroll to position [0, 0]
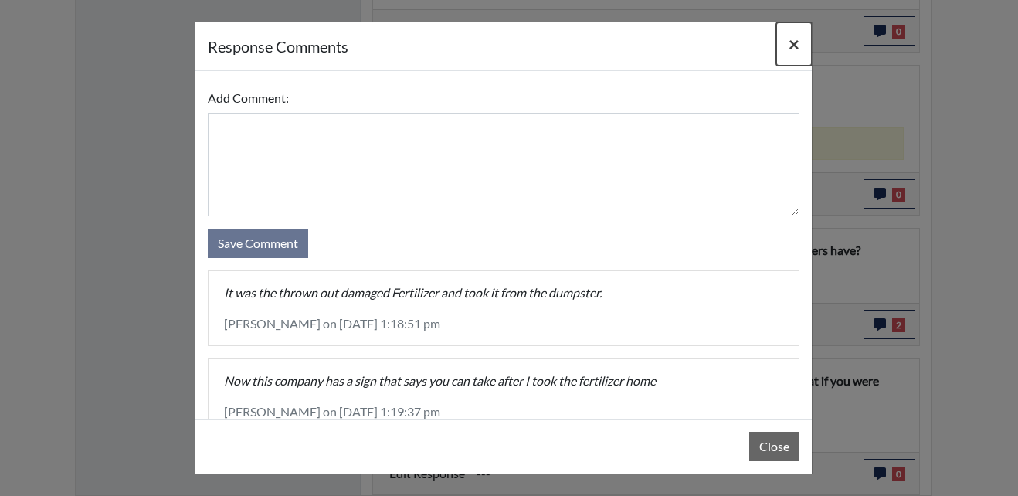
click at [788, 47] on span "×" at bounding box center [793, 43] width 11 height 22
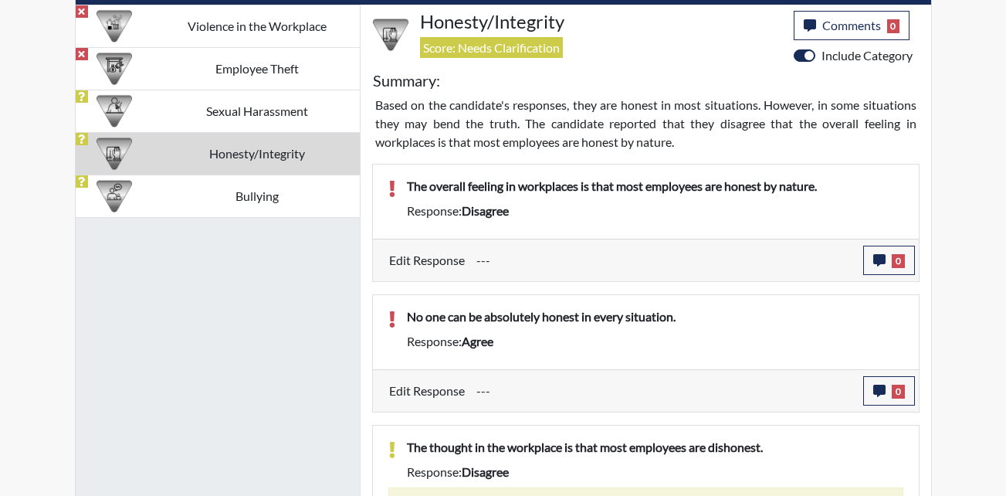
scroll to position [942, 0]
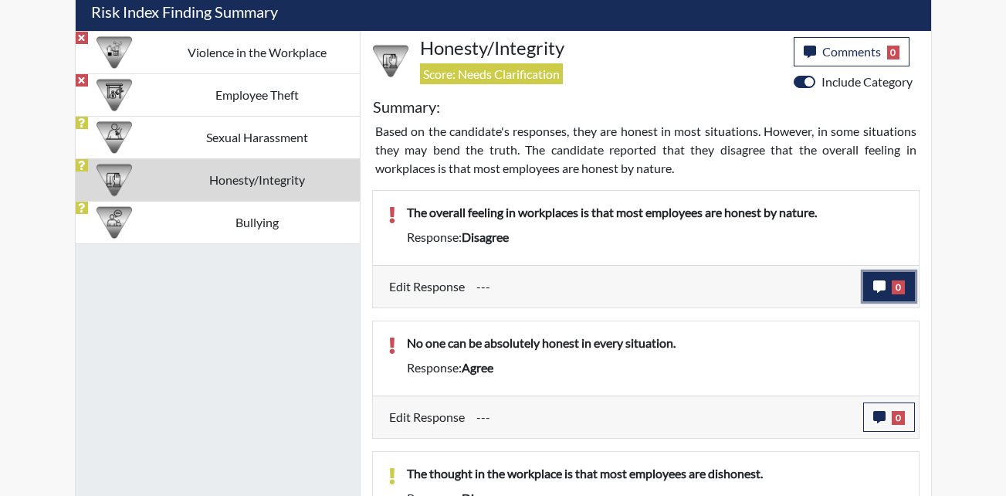
click at [884, 280] on icon "button" at bounding box center [879, 286] width 12 height 12
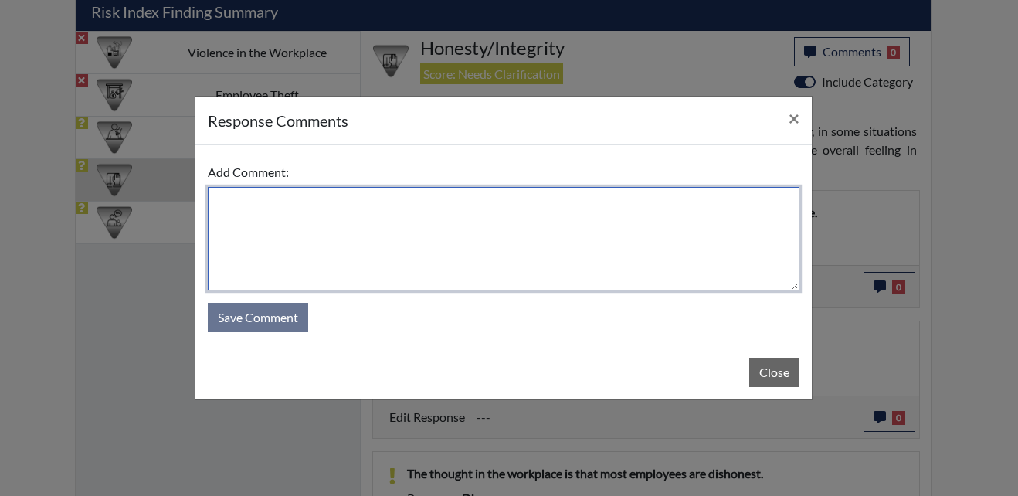
click at [393, 224] on textarea at bounding box center [504, 238] width 592 height 103
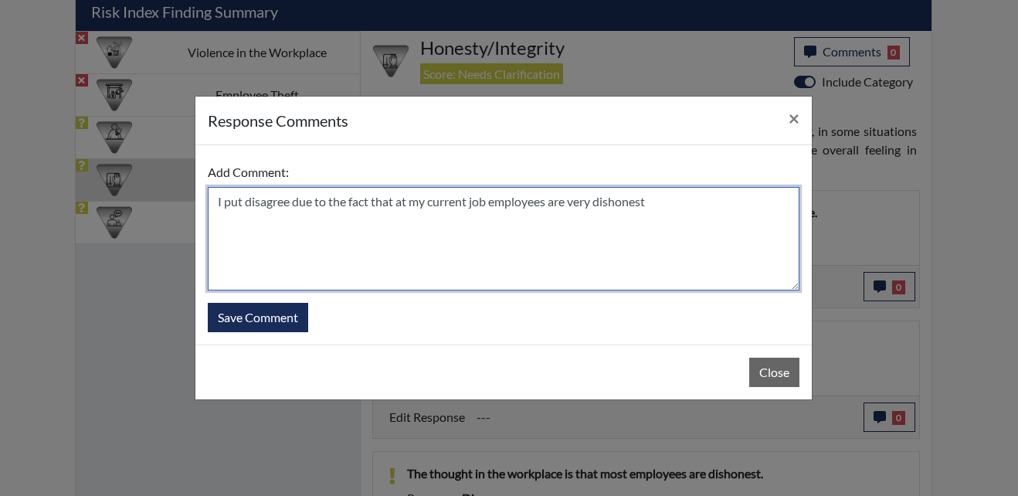
click at [672, 203] on textarea "I put disagree due to the fact that at my current job employees are very dishon…" at bounding box center [504, 238] width 592 height 103
drag, startPoint x: 676, startPoint y: 209, endPoint x: 164, endPoint y: 267, distance: 515.3
click at [165, 268] on div "response Comments × Add Comment: I put disagree due to the fact that at my curr…" at bounding box center [509, 248] width 1018 height 496
type textarea "I put disagree due to the fact that at my current job employees are very dishon…"
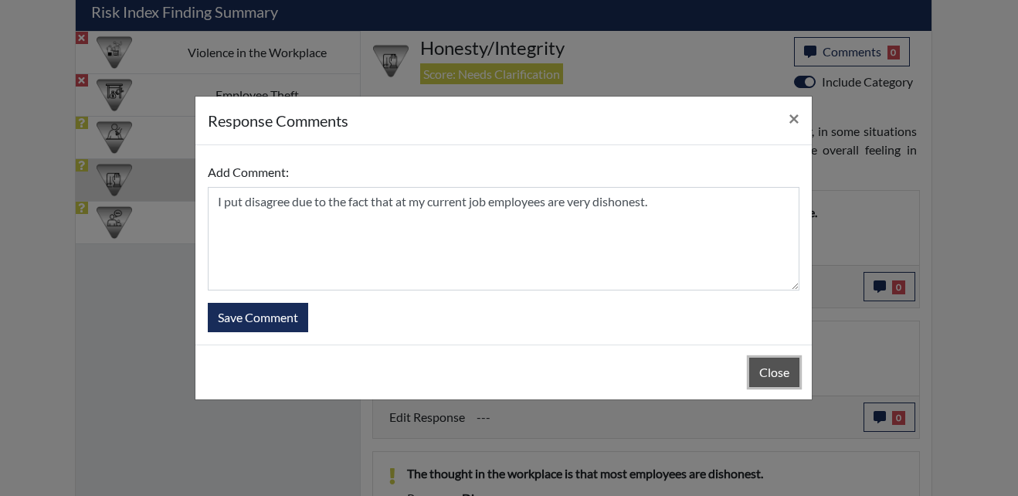
click at [791, 378] on button "Close" at bounding box center [774, 372] width 50 height 29
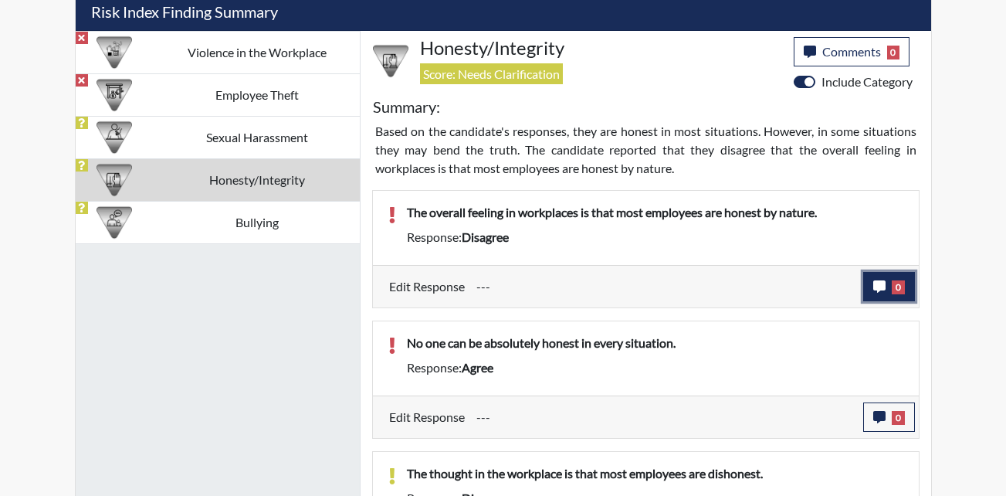
click at [883, 292] on icon "button" at bounding box center [879, 286] width 12 height 12
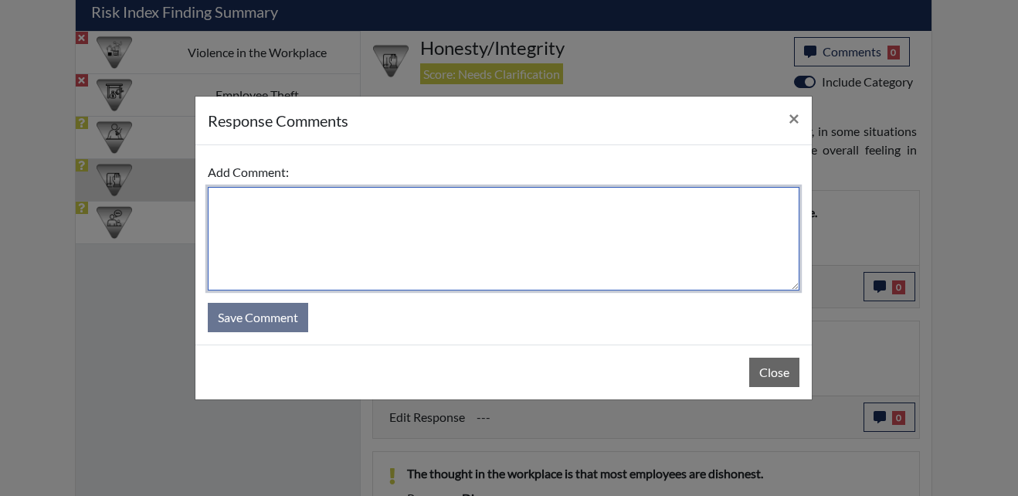
click at [459, 222] on textarea at bounding box center [504, 238] width 592 height 103
paste textarea "I put disagree due to the fact that at my current job employees are very dishon…"
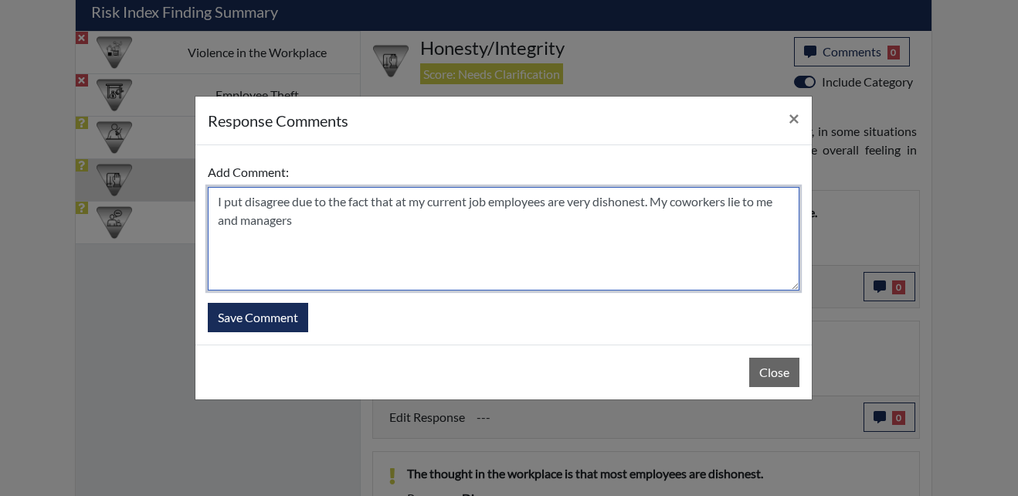
click at [306, 230] on textarea "I put disagree due to the fact that at my current job employees are very dishon…" at bounding box center [504, 238] width 592 height 103
type textarea "I put disagree due to the fact that at my current job employees are very dishon…"
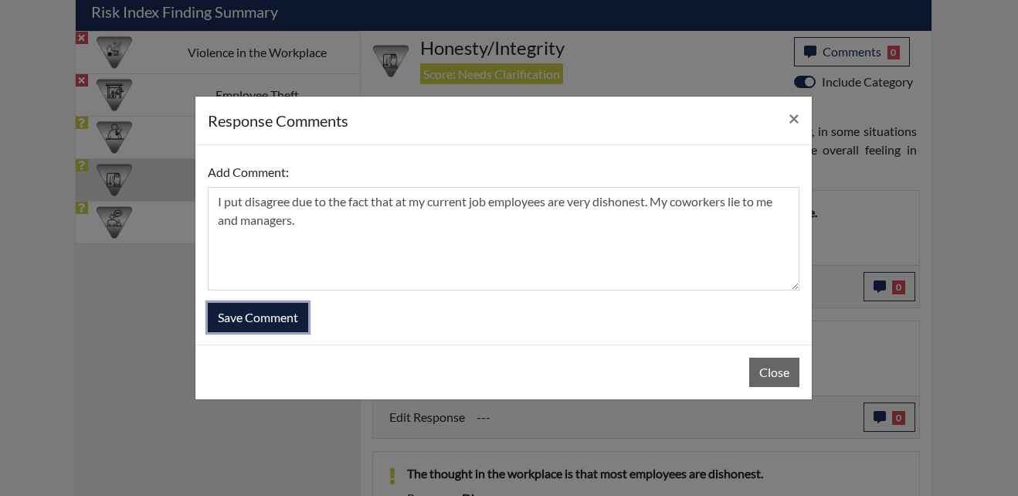
click at [268, 324] on button "Save Comment" at bounding box center [258, 317] width 100 height 29
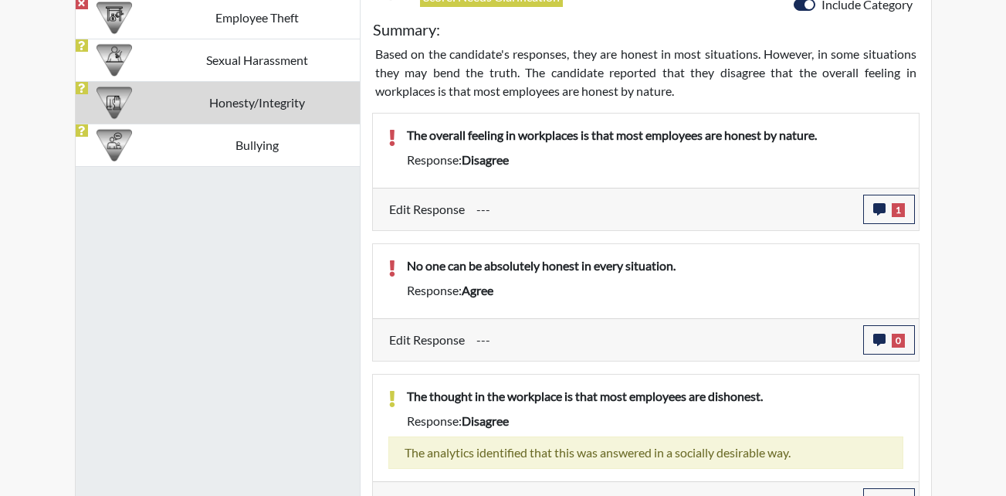
scroll to position [256, 642]
click at [893, 335] on span "0" at bounding box center [898, 341] width 13 height 14
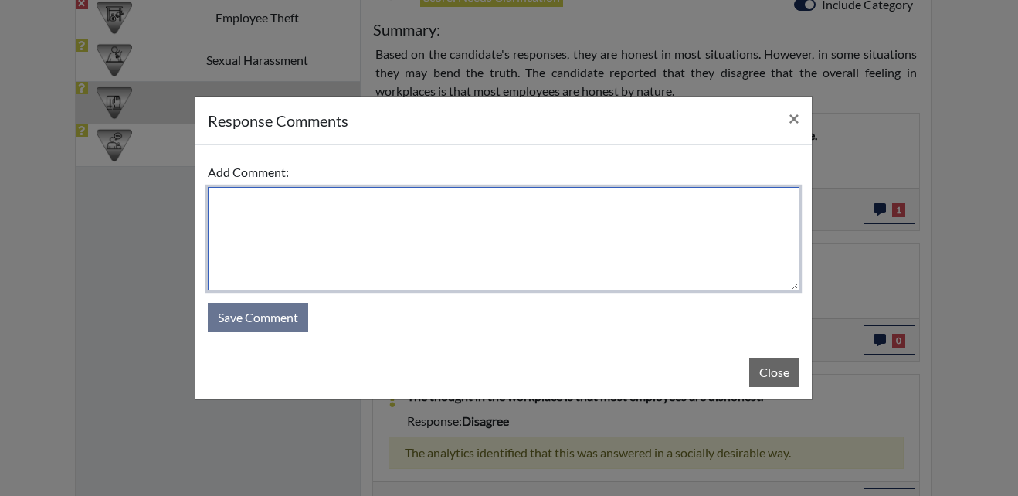
click at [340, 233] on textarea at bounding box center [504, 238] width 592 height 103
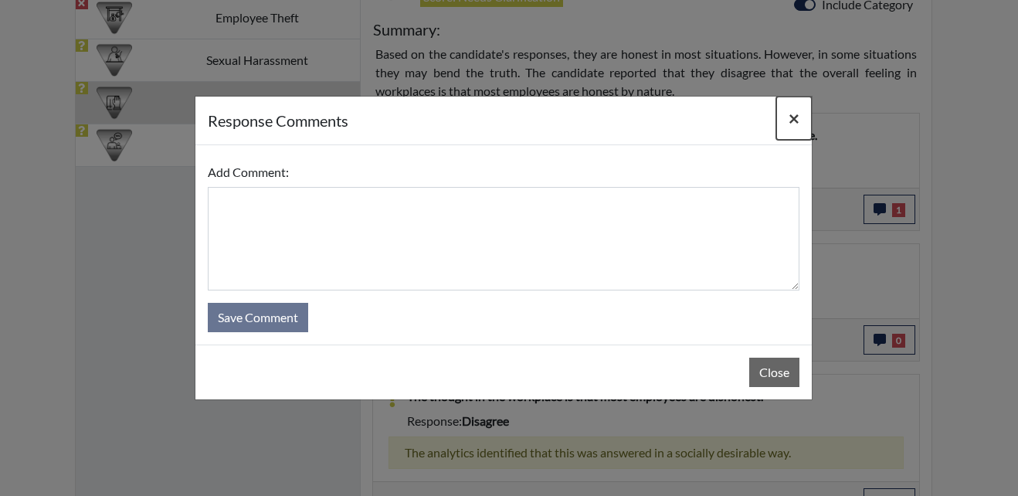
click at [798, 117] on span "×" at bounding box center [793, 118] width 11 height 22
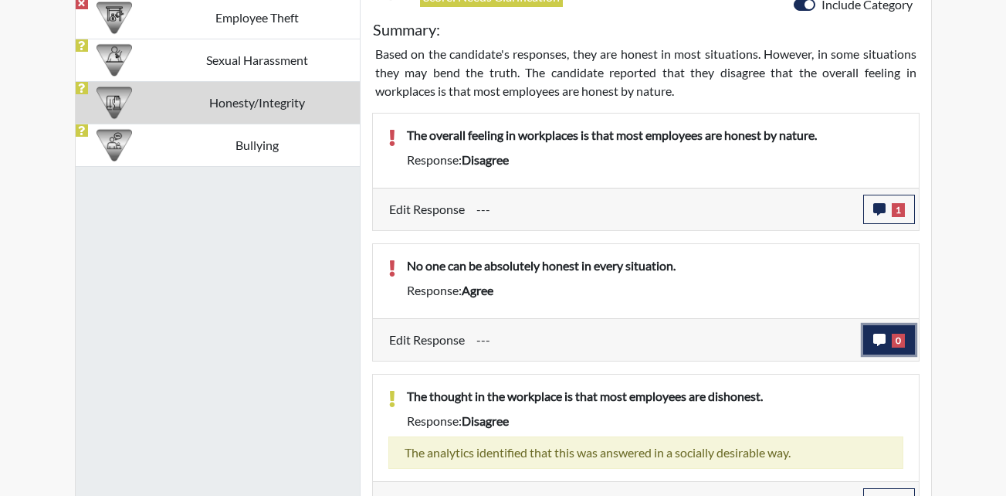
click at [886, 352] on button "0" at bounding box center [889, 339] width 52 height 29
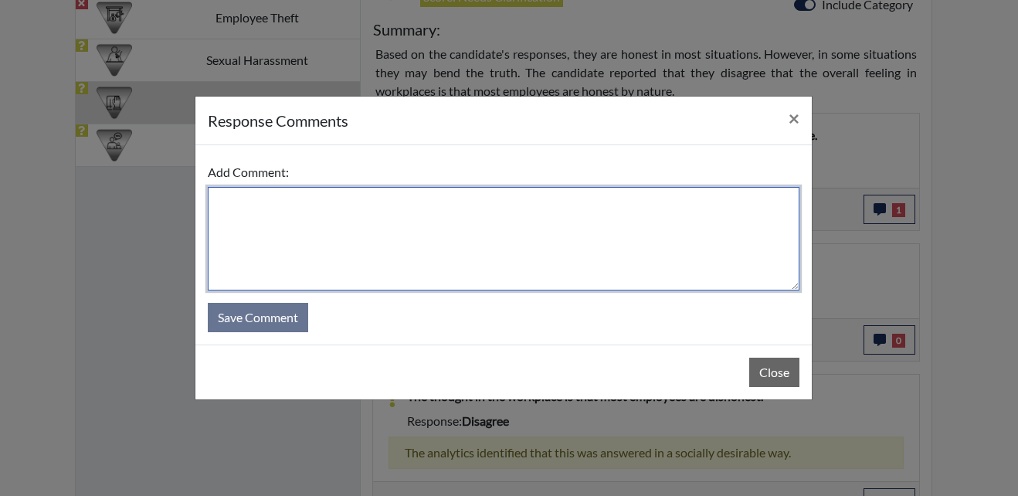
click at [359, 237] on textarea at bounding box center [504, 238] width 592 height 103
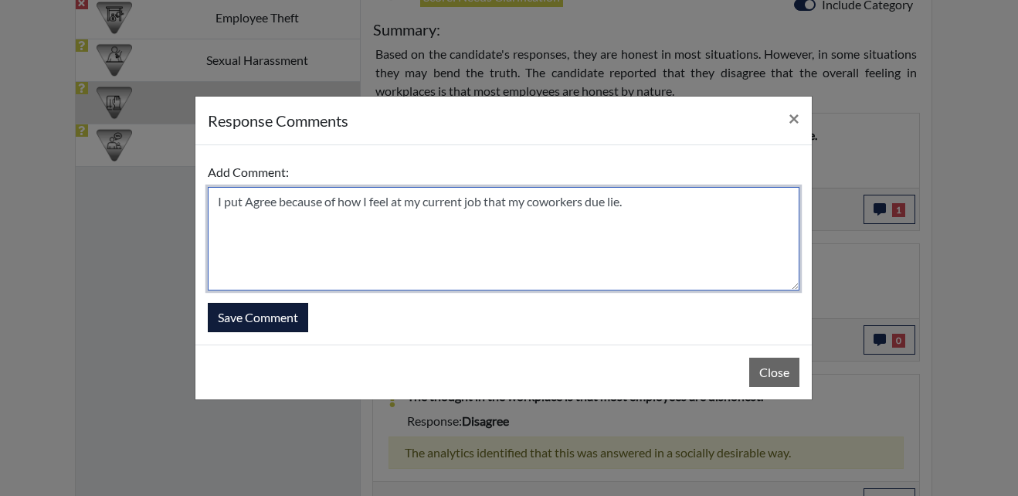
type textarea "I put Agree because of how I feel at my current job that my coworkers due lie."
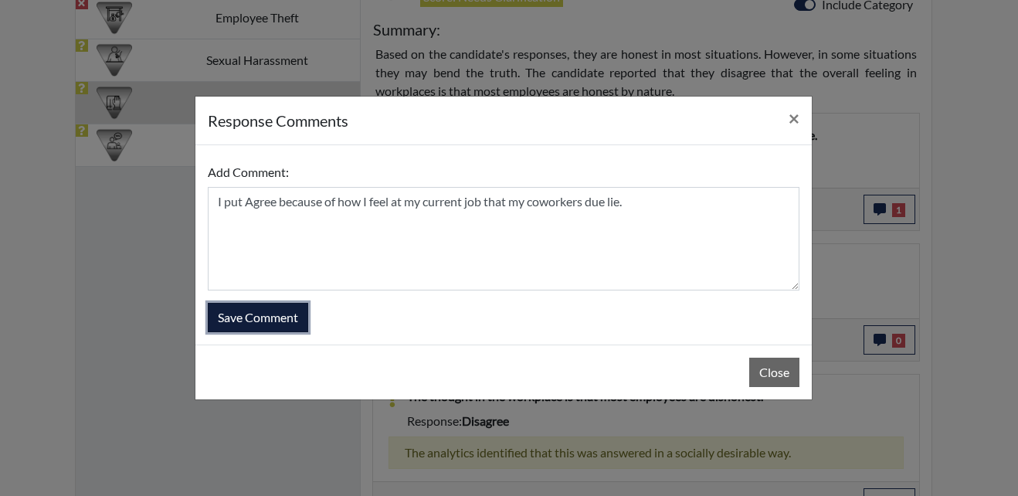
click at [285, 320] on button "Save Comment" at bounding box center [258, 317] width 100 height 29
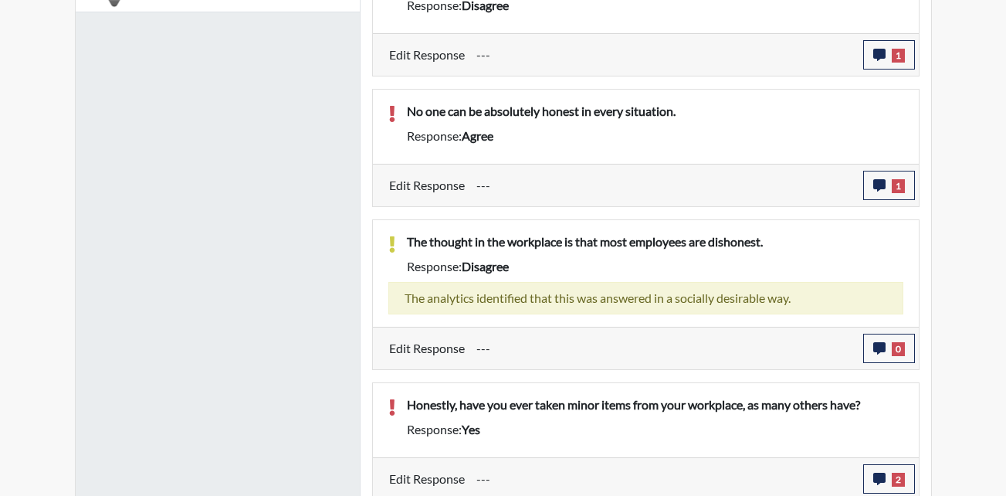
scroll to position [1251, 0]
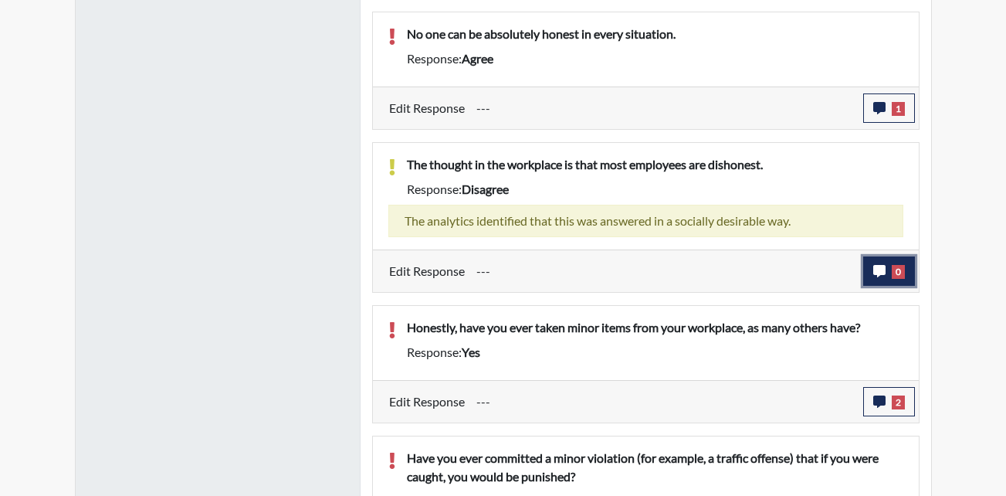
click at [874, 259] on button "0" at bounding box center [889, 270] width 52 height 29
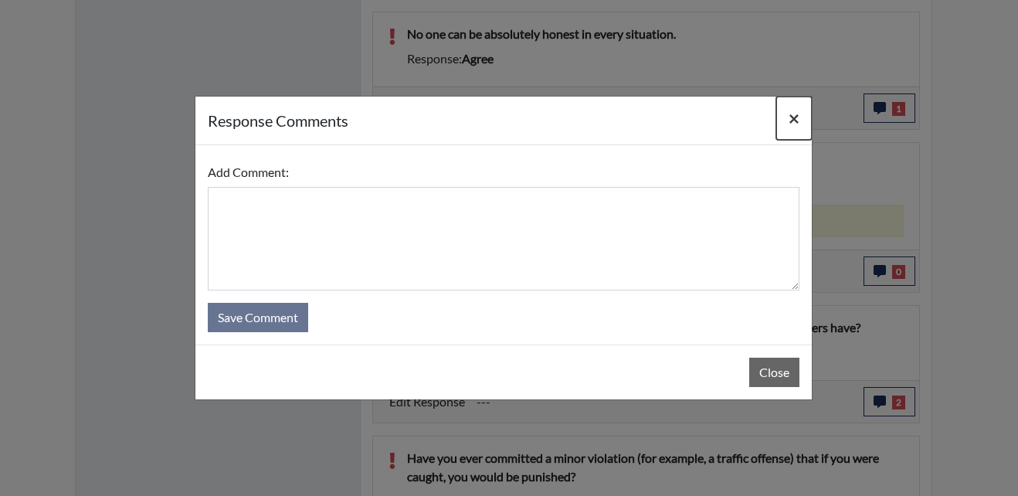
click at [793, 127] on span "×" at bounding box center [793, 118] width 11 height 22
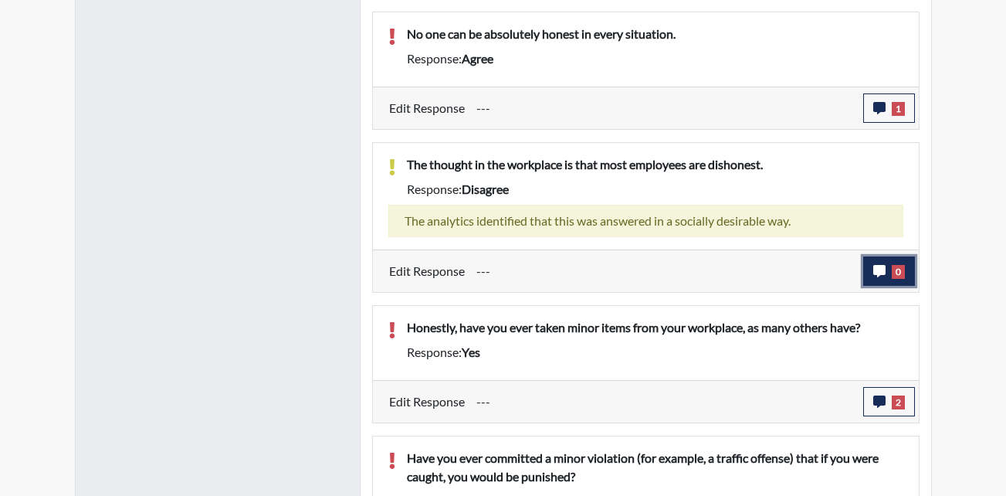
click at [868, 284] on button "0" at bounding box center [889, 270] width 52 height 29
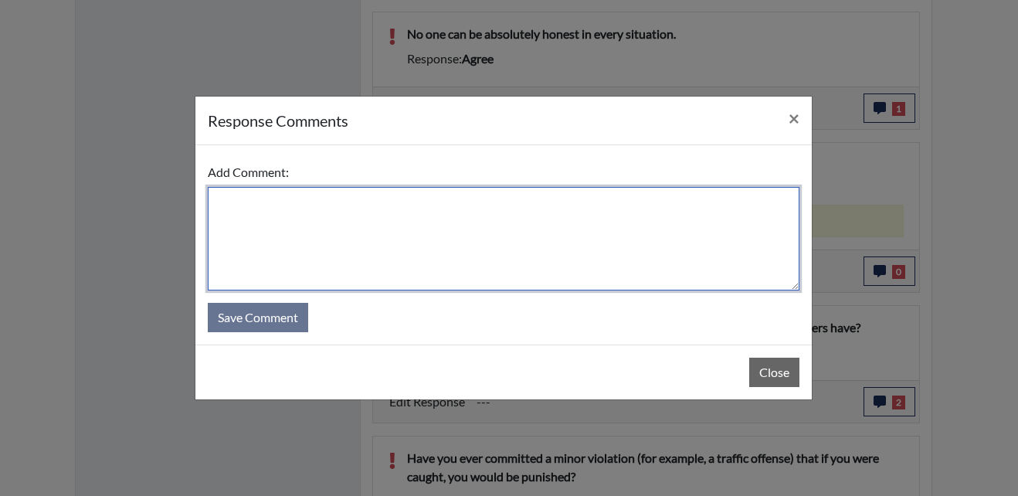
click at [311, 242] on textarea at bounding box center [504, 238] width 592 height 103
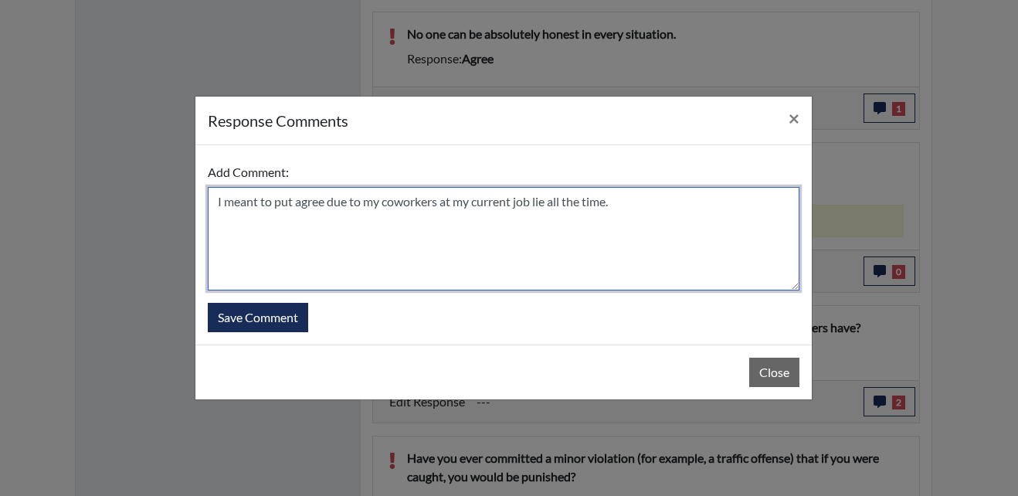
click at [444, 240] on textarea "I meant to put agree due to my coworkers at my current job lie all the time." at bounding box center [504, 238] width 592 height 103
click at [617, 202] on textarea "I meant to put agree due to my coworkers at my current job lie all the time." at bounding box center [504, 238] width 592 height 103
type textarea "I meant to put agree due to my coworkers at my current job lie all the time."
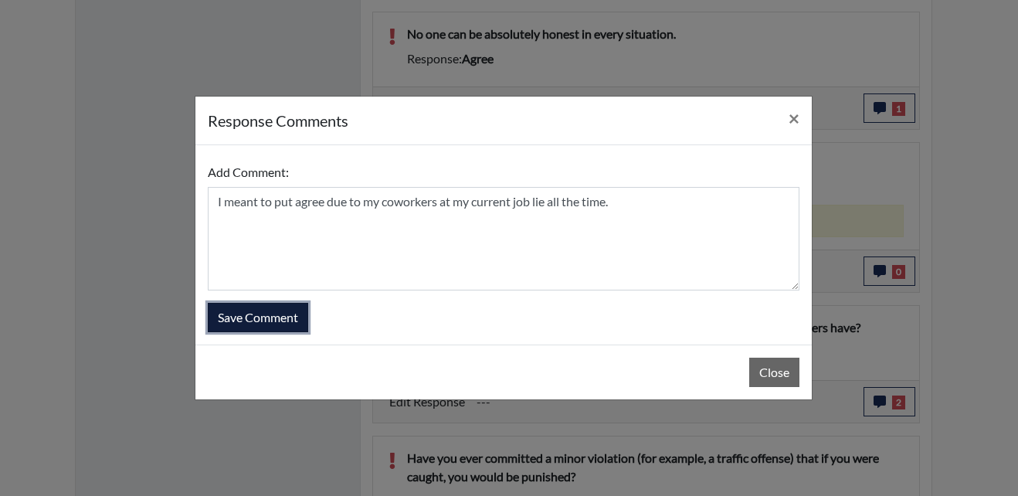
click at [244, 313] on button "Save Comment" at bounding box center [258, 317] width 100 height 29
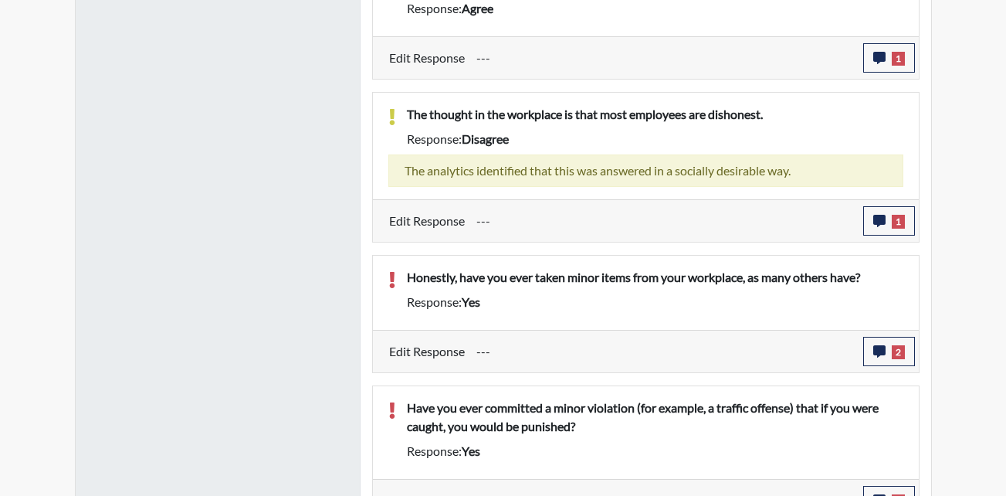
scroll to position [1328, 0]
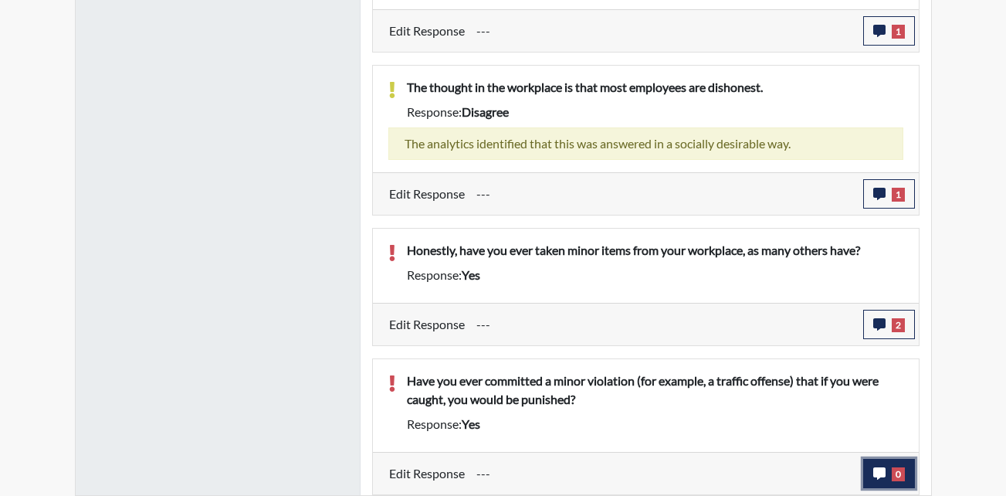
click at [892, 473] on span "0" at bounding box center [898, 474] width 13 height 14
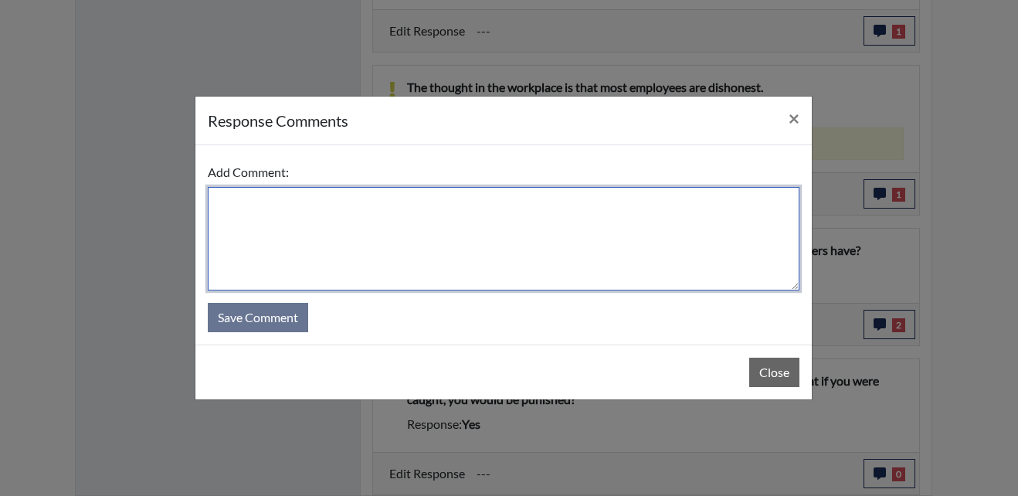
click at [400, 251] on textarea at bounding box center [504, 238] width 592 height 103
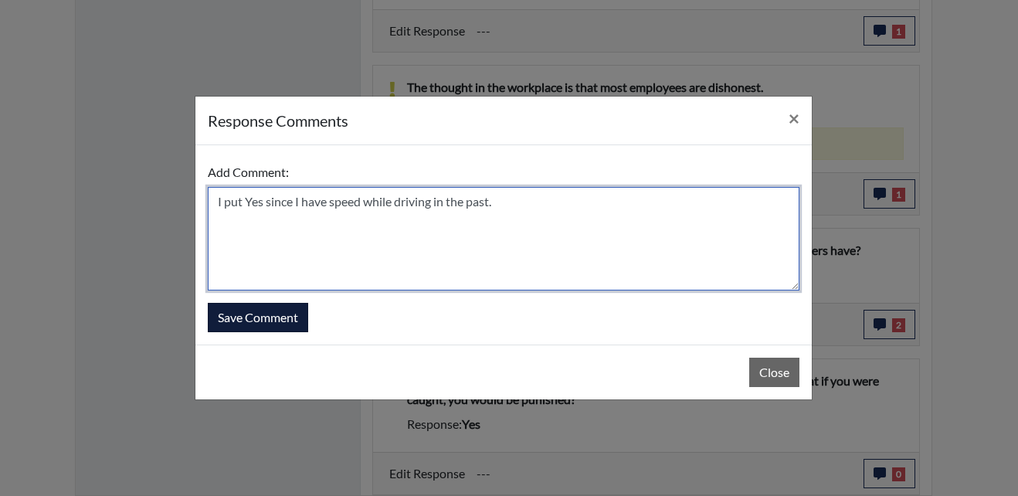
type textarea "I put Yes since I have speed while driving in the past."
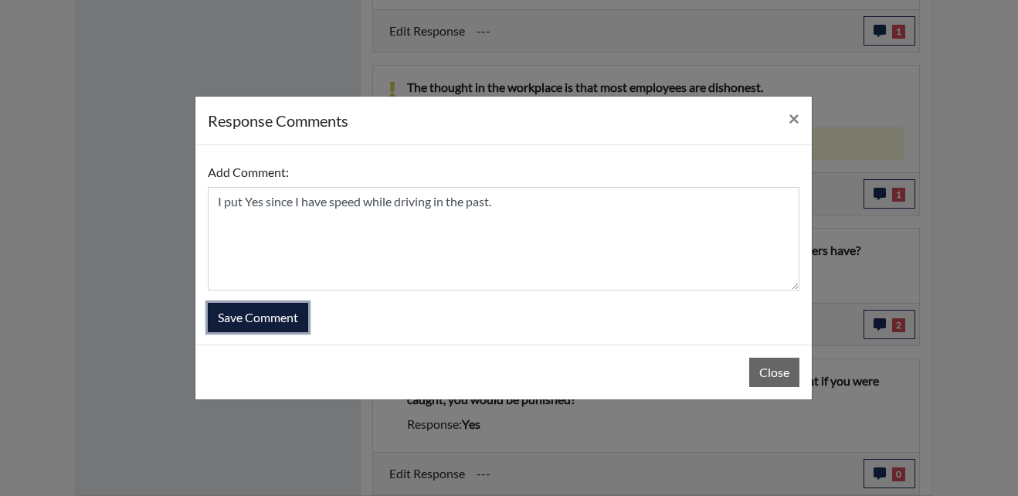
click at [276, 311] on button "Save Comment" at bounding box center [258, 317] width 100 height 29
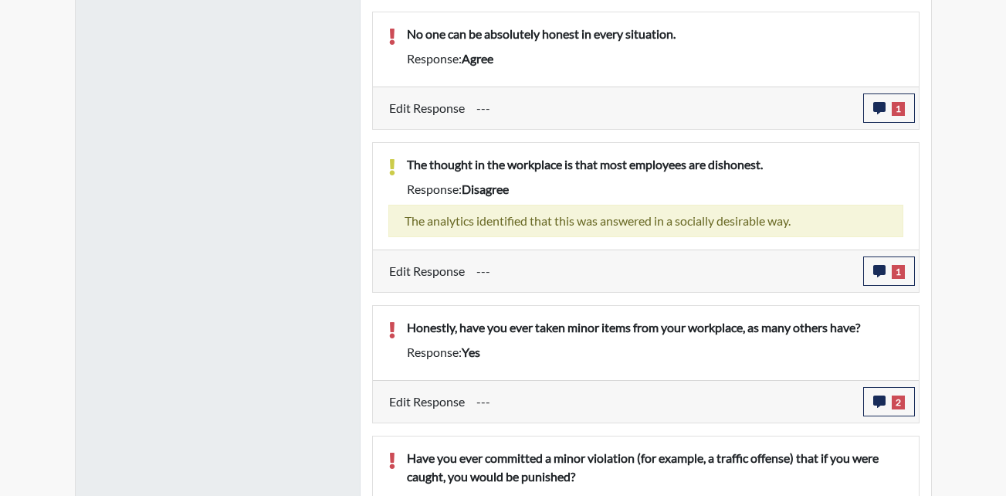
scroll to position [256, 642]
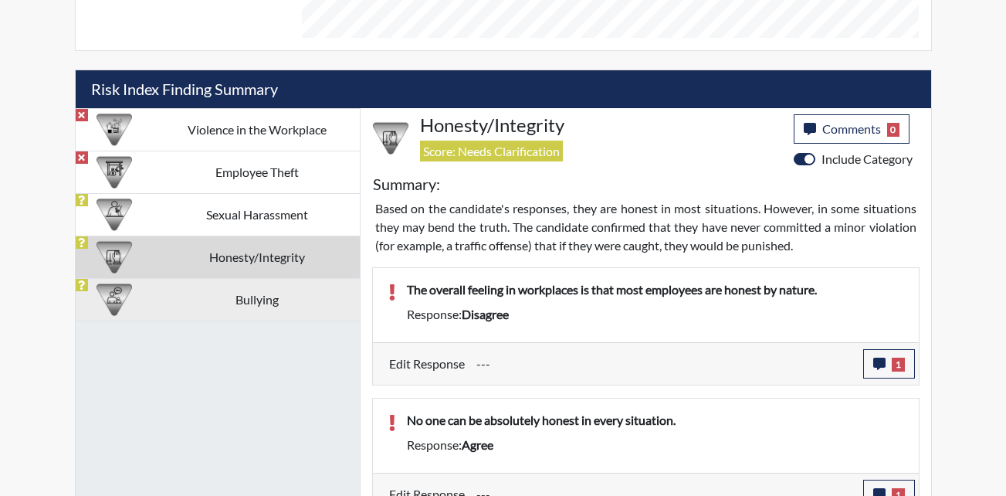
click at [224, 307] on td "Bullying" at bounding box center [256, 299] width 205 height 42
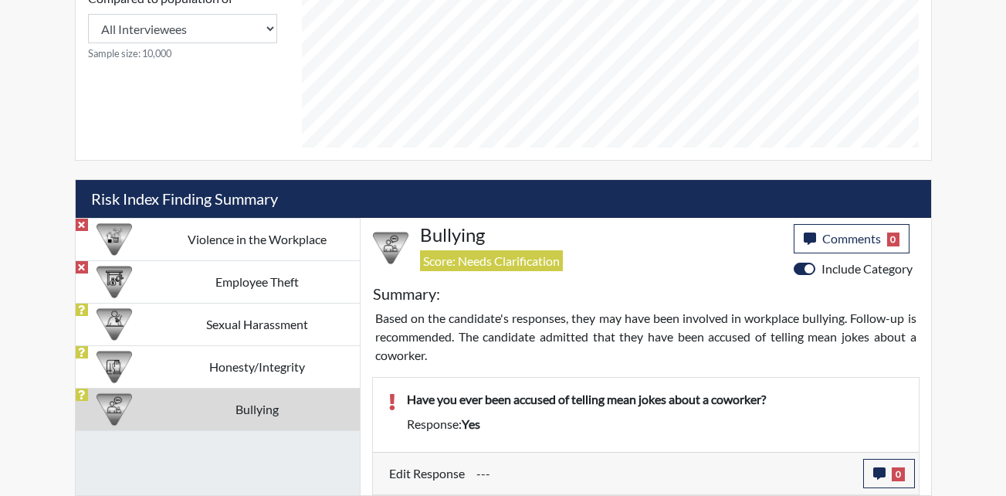
click at [238, 412] on td "Bullying" at bounding box center [256, 409] width 205 height 42
click at [887, 473] on button "0" at bounding box center [889, 473] width 52 height 29
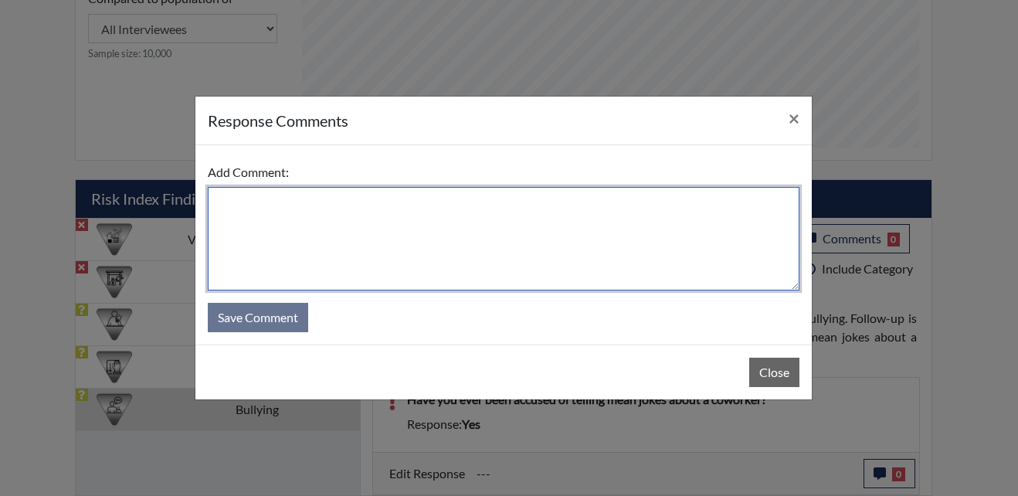
click at [495, 263] on textarea at bounding box center [504, 238] width 592 height 103
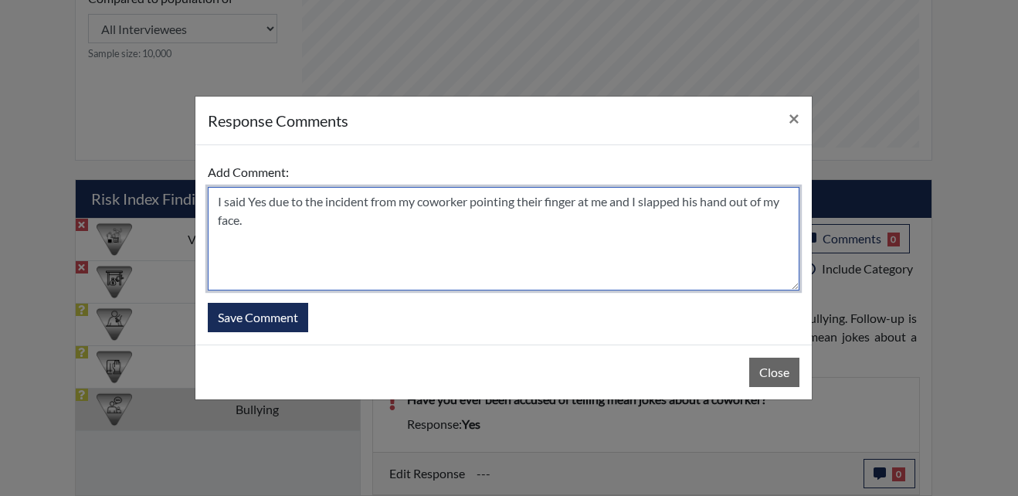
type textarea "I said Yes due to the incident from my coworker pointing their finger at me and…"
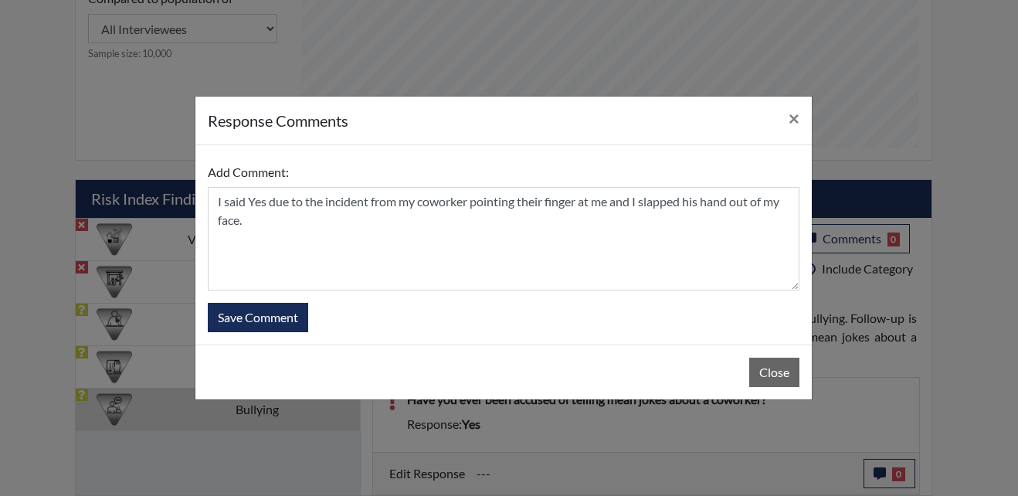
click at [256, 332] on div "Add Comment: I said Yes due to the incident from my coworker pointing their fin…" at bounding box center [503, 244] width 616 height 199
click at [261, 314] on button "Save Comment" at bounding box center [258, 317] width 100 height 29
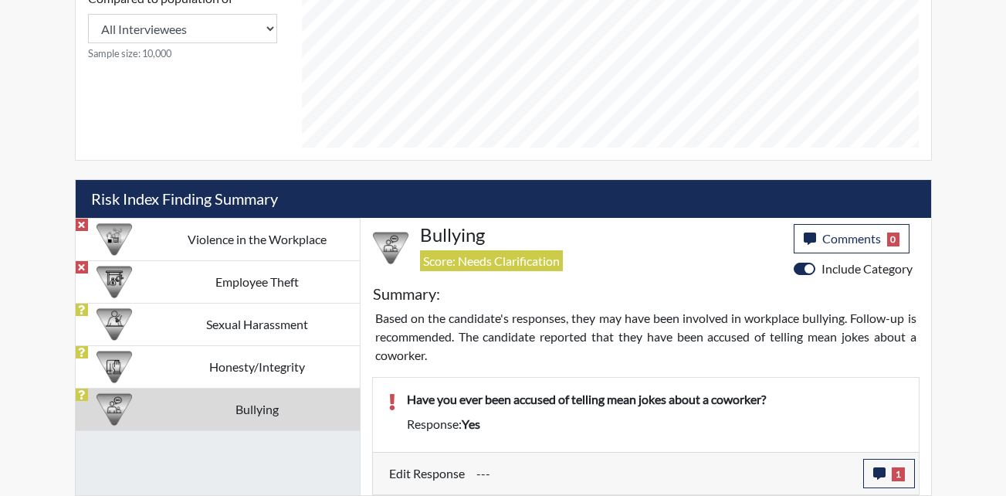
scroll to position [256, 642]
click at [927, 340] on div "Based on the candidate's responses, they may have been involved in workplace bu…" at bounding box center [646, 337] width 565 height 56
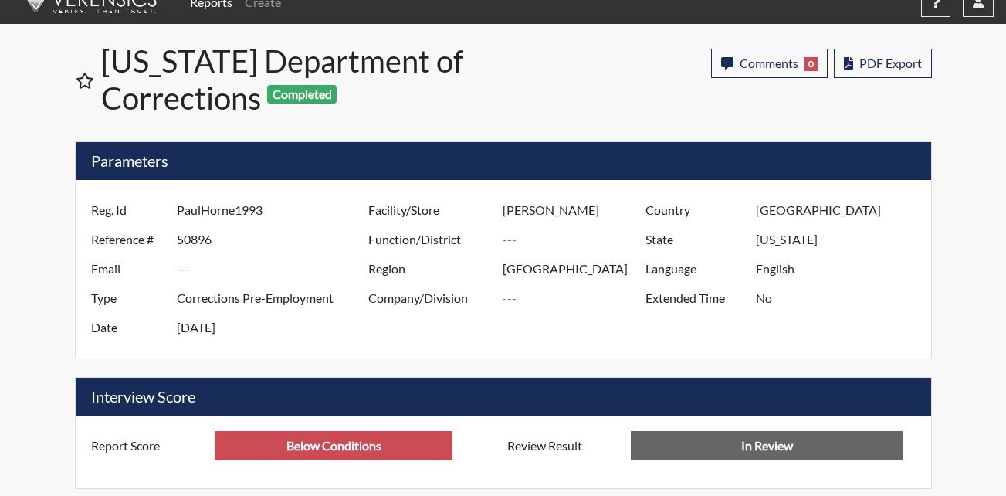
scroll to position [0, 0]
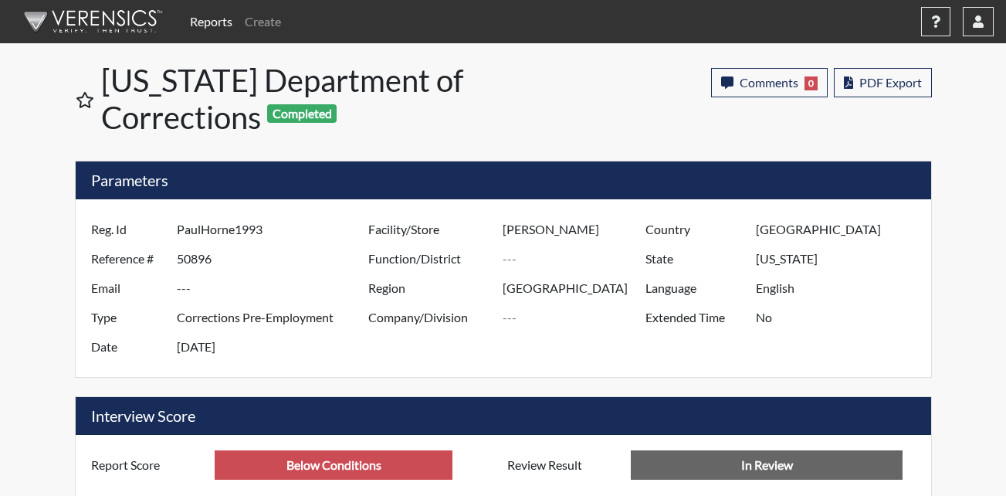
click at [480, 88] on h1 "Georgia Department of Corrections Completed" at bounding box center [303, 99] width 404 height 74
